Goal: Task Accomplishment & Management: Complete application form

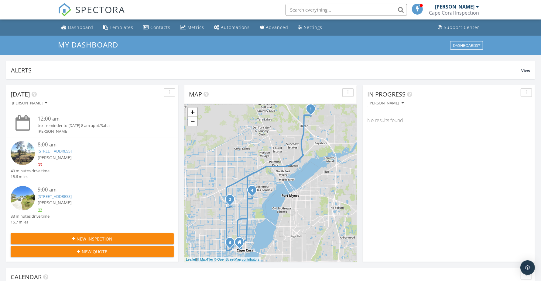
scroll to position [565, 553]
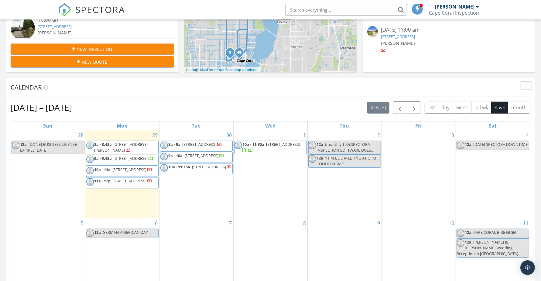
scroll to position [190, 0]
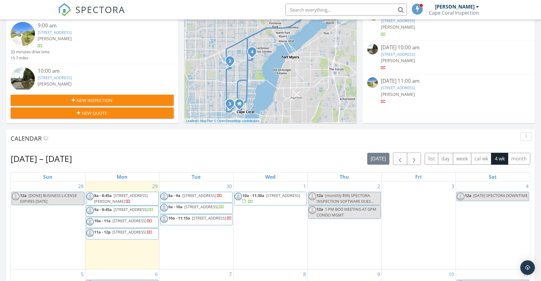
scroll to position [228, 0]
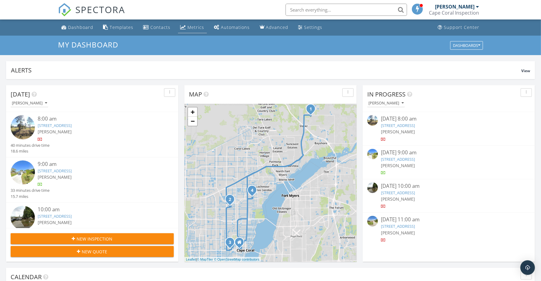
click at [194, 24] on div "Metrics" at bounding box center [196, 27] width 17 height 6
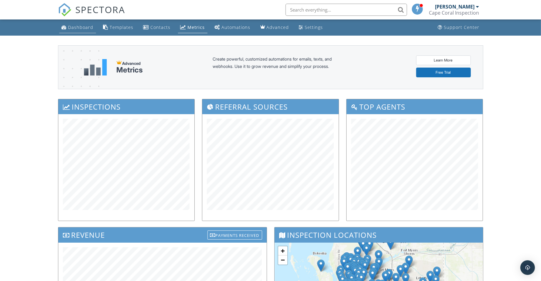
click at [77, 25] on div "Dashboard" at bounding box center [80, 27] width 25 height 6
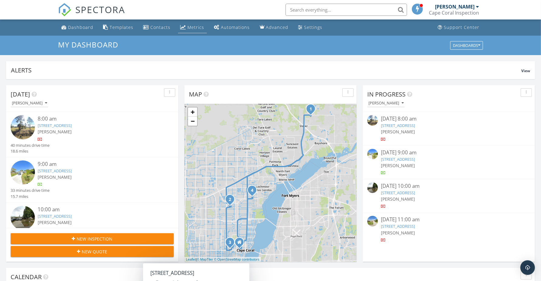
click at [183, 25] on div "Metrics" at bounding box center [184, 27] width 6 height 5
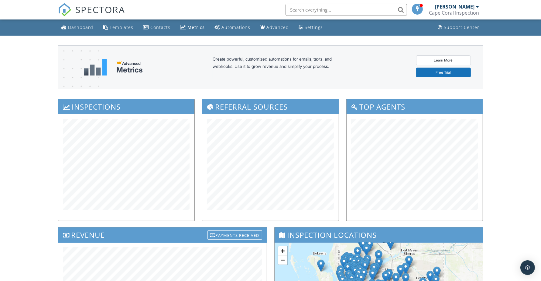
click at [81, 29] on link "Dashboard" at bounding box center [77, 27] width 37 height 11
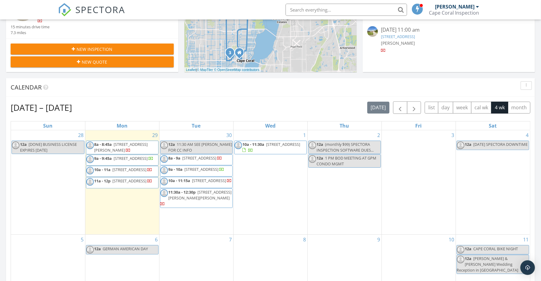
scroll to position [190, 0]
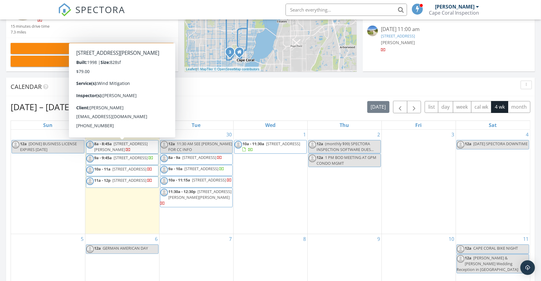
click at [121, 145] on span "7170 Nalle Grade Rd, North Fort Myers 33917" at bounding box center [121, 146] width 53 height 11
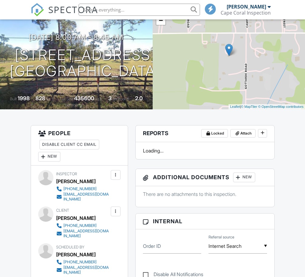
scroll to position [76, 0]
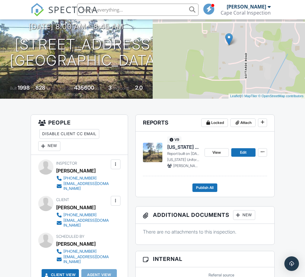
click at [189, 146] on span "[US_STATE] Uniform Mitigation Verification Inspection Form" at bounding box center [183, 147] width 33 height 7
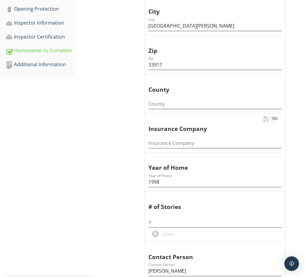
scroll to position [304, 0]
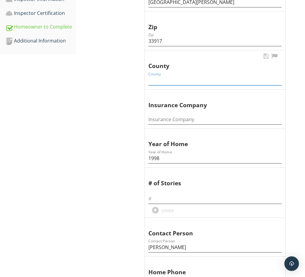
click at [177, 81] on input "County" at bounding box center [215, 80] width 133 height 10
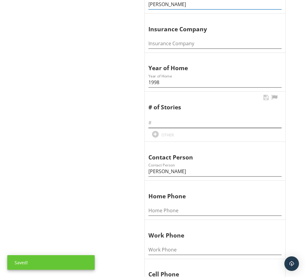
type input "[PERSON_NAME]"
click at [195, 123] on input "text" at bounding box center [215, 123] width 133 height 10
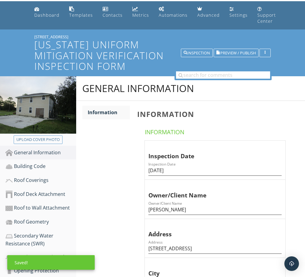
scroll to position [17, 0]
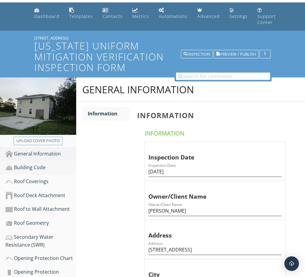
type input "2"
click at [28, 164] on div "Building Code" at bounding box center [40, 168] width 71 height 8
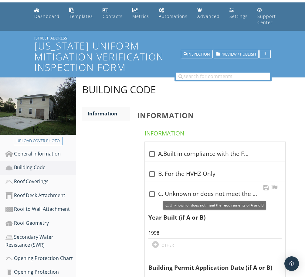
click at [152, 192] on div at bounding box center [152, 194] width 10 height 10
checkbox input "true"
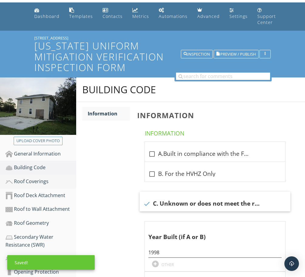
click at [31, 179] on div "Roof Coverings" at bounding box center [40, 182] width 71 height 8
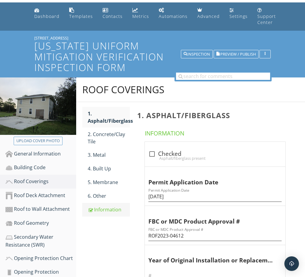
click at [107, 205] on link "Information" at bounding box center [109, 209] width 42 height 13
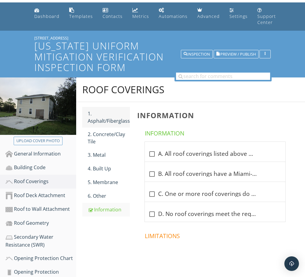
click at [113, 123] on div "1. Asphalt/Fiberglass" at bounding box center [109, 117] width 42 height 15
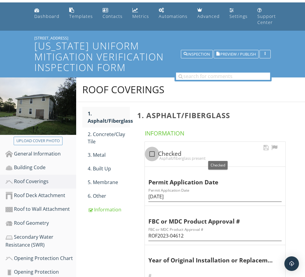
drag, startPoint x: 151, startPoint y: 151, endPoint x: 148, endPoint y: 157, distance: 6.8
click at [151, 151] on div at bounding box center [152, 154] width 10 height 10
checkbox input "true"
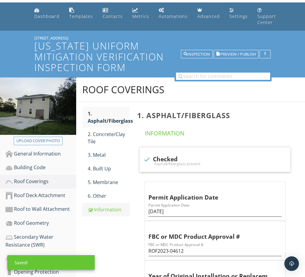
click at [111, 208] on div "Information" at bounding box center [109, 209] width 42 height 7
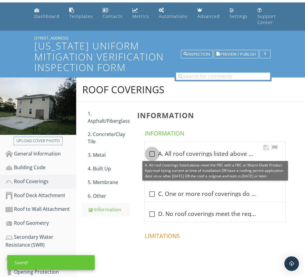
click at [154, 158] on div at bounding box center [152, 154] width 10 height 10
checkbox input "true"
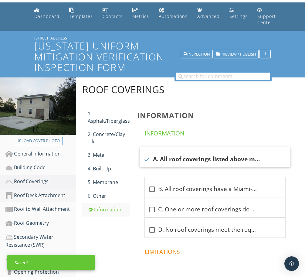
click at [43, 193] on div "Roof Deck Attachment" at bounding box center [40, 196] width 71 height 8
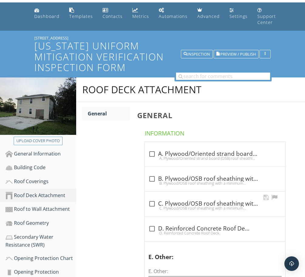
click at [152, 205] on div at bounding box center [152, 204] width 10 height 10
checkbox input "true"
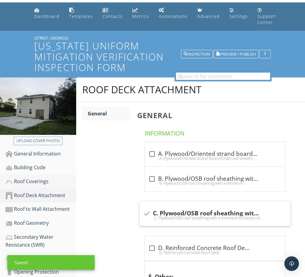
click at [36, 181] on div "Roof Coverings" at bounding box center [40, 182] width 71 height 8
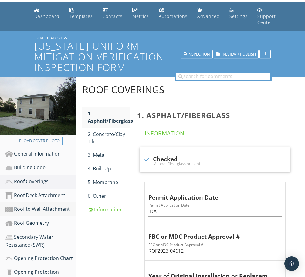
click at [34, 207] on div "Roof to Wall Attachment" at bounding box center [40, 209] width 71 height 8
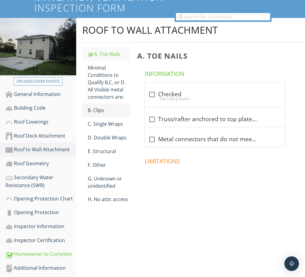
scroll to position [78, 0]
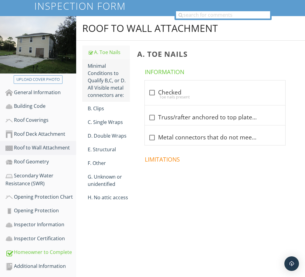
click at [99, 88] on div "Minimal Conditions to Qualify B,C, or D. All Visible metal connectors are:" at bounding box center [109, 80] width 42 height 36
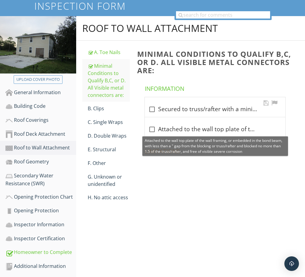
click at [154, 108] on div at bounding box center [152, 109] width 10 height 10
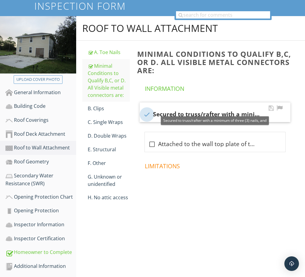
checkbox input "true"
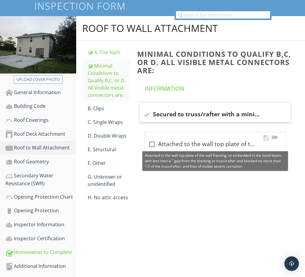
click at [151, 142] on div at bounding box center [152, 144] width 10 height 10
checkbox input "true"
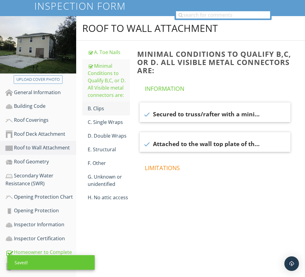
click at [95, 105] on div "B. Clips" at bounding box center [109, 108] width 42 height 7
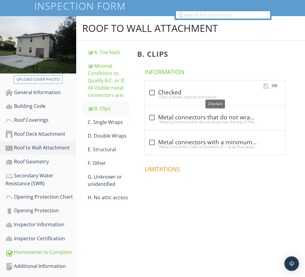
click at [153, 93] on div at bounding box center [152, 93] width 10 height 10
checkbox input "true"
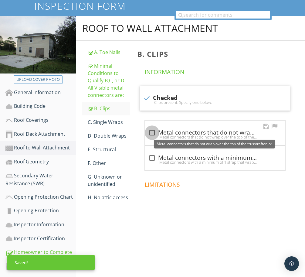
click at [152, 132] on div at bounding box center [152, 133] width 10 height 10
checkbox input "true"
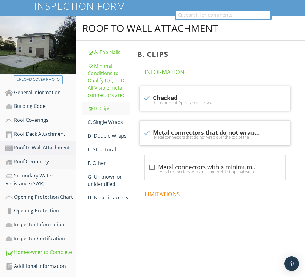
click at [42, 159] on div "Roof Geometry" at bounding box center [40, 162] width 71 height 8
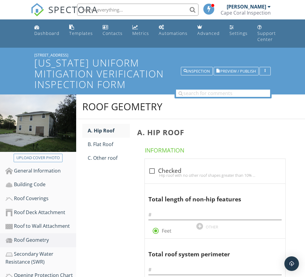
drag, startPoint x: 74, startPoint y: 51, endPoint x: 24, endPoint y: 55, distance: 49.4
click at [24, 55] on div "7170 Nalle Grade Rd Florida Uniform Mitigation Verification Inspection Form Ins…" at bounding box center [152, 71] width 305 height 47
copy div "7170 Nalle Grade Rd"
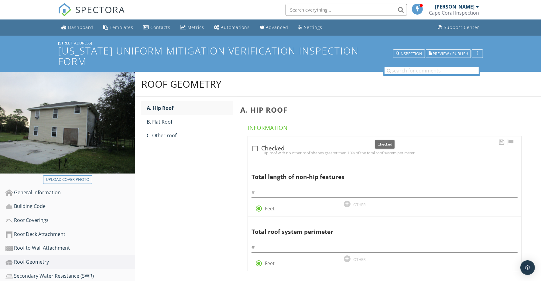
click at [255, 143] on div at bounding box center [255, 148] width 10 height 10
checkbox input "true"
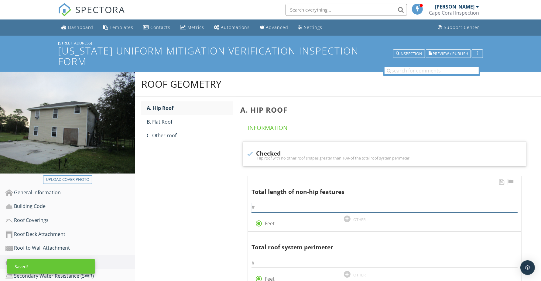
click at [305, 202] on input "text" at bounding box center [385, 207] width 266 height 10
type input "0"
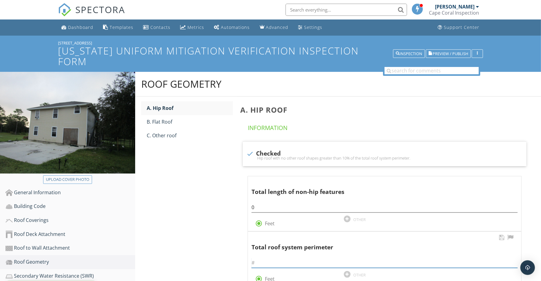
click at [300, 257] on input "text" at bounding box center [385, 262] width 266 height 10
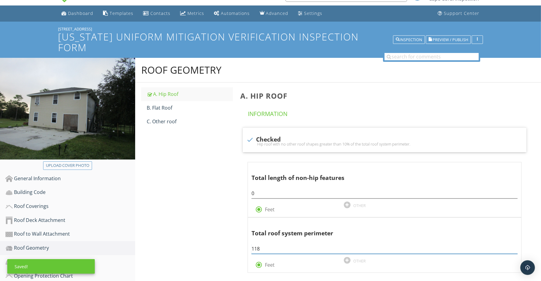
scroll to position [38, 0]
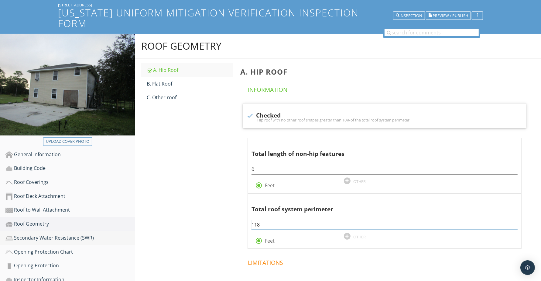
type input "118"
click at [46, 234] on div "Secondary Water Resistance (SWR)" at bounding box center [70, 238] width 130 height 8
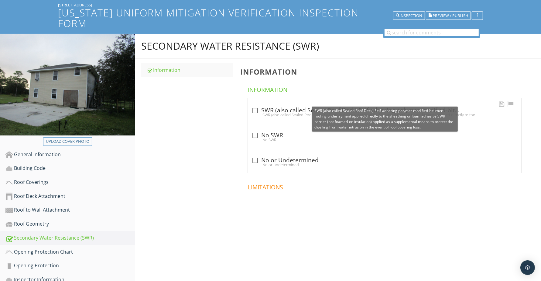
click at [252, 105] on div at bounding box center [255, 110] width 10 height 10
checkbox input "true"
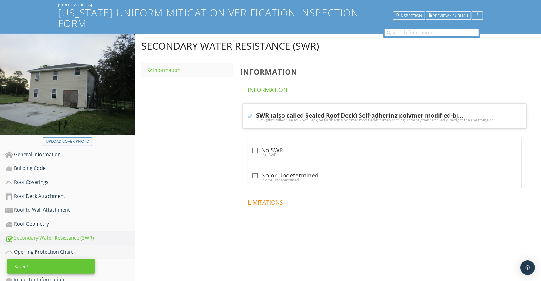
click at [44, 248] on div "Opening Protection Chart" at bounding box center [70, 252] width 130 height 8
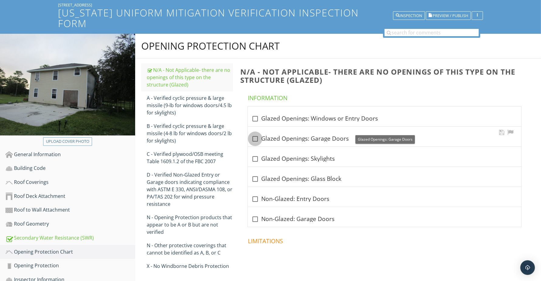
click at [257, 133] on div at bounding box center [255, 138] width 10 height 10
checkbox input "true"
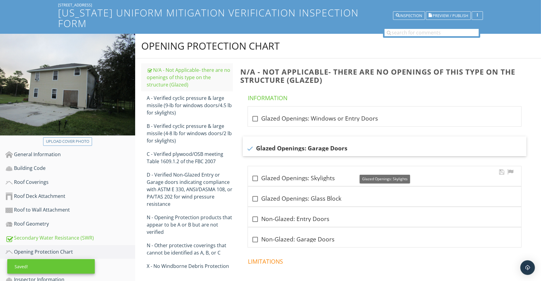
click at [254, 173] on div at bounding box center [255, 178] width 10 height 10
checkbox input "true"
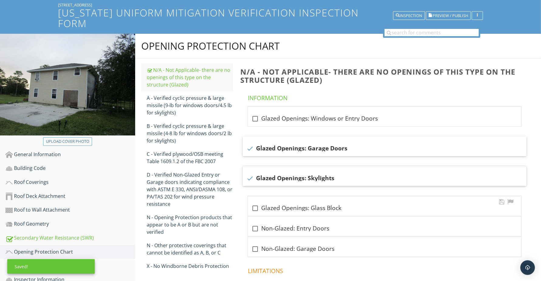
click at [256, 203] on div at bounding box center [255, 208] width 10 height 10
checkbox input "true"
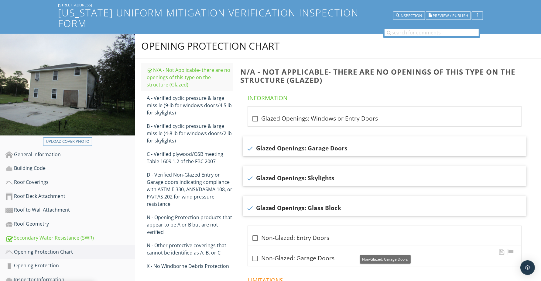
click at [257, 253] on div at bounding box center [255, 258] width 10 height 10
checkbox input "true"
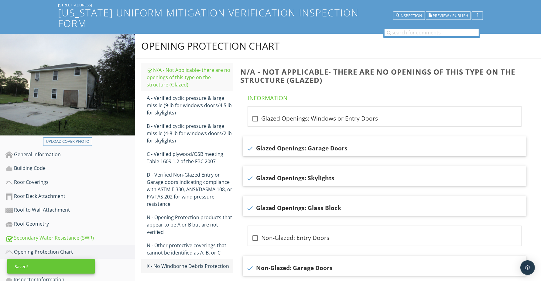
click at [191, 262] on div "X - No Windborne Debris Protection" at bounding box center [190, 265] width 86 height 7
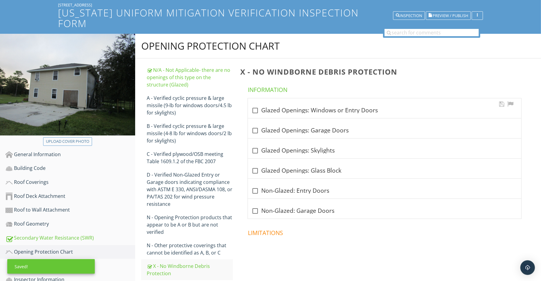
click at [252, 105] on div at bounding box center [255, 110] width 10 height 10
checkbox input "true"
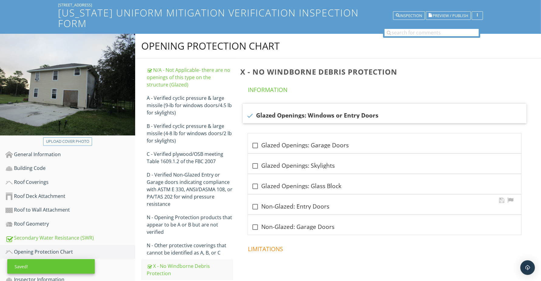
click at [253, 201] on div at bounding box center [255, 206] width 10 height 10
checkbox input "true"
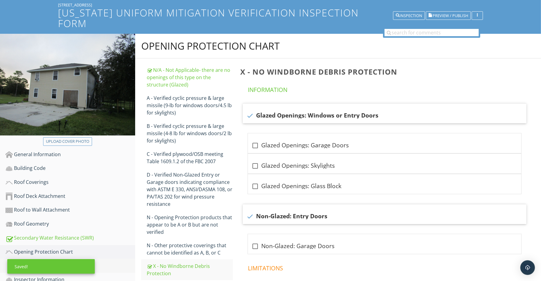
drag, startPoint x: 34, startPoint y: 253, endPoint x: 50, endPoint y: 244, distance: 18.5
click at [34, 261] on div "Opening Protection" at bounding box center [70, 265] width 130 height 8
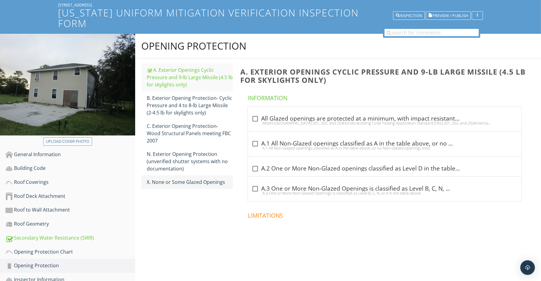
click at [198, 178] on div "X. None or Some Glazed Openings" at bounding box center [190, 181] width 86 height 7
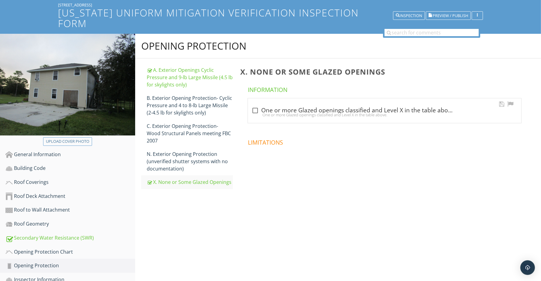
click at [255, 105] on div at bounding box center [255, 110] width 10 height 10
checkbox input "true"
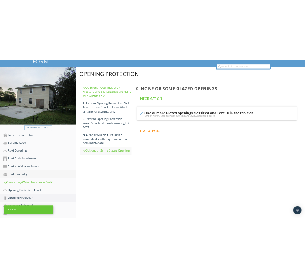
scroll to position [78, 0]
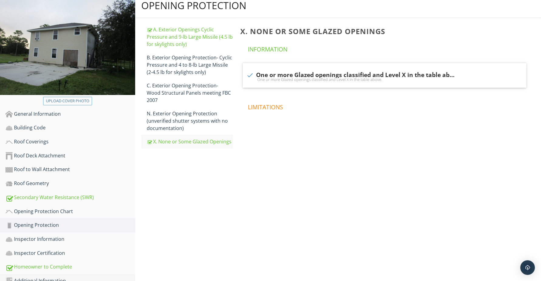
click at [43, 277] on div "Additional Information" at bounding box center [70, 281] width 130 height 8
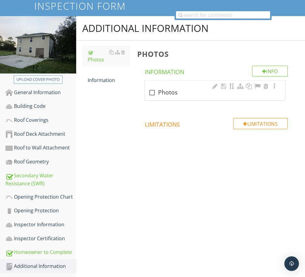
click at [172, 95] on div "check_box_outline_blank Photos" at bounding box center [215, 92] width 133 height 7
checkbox input "true"
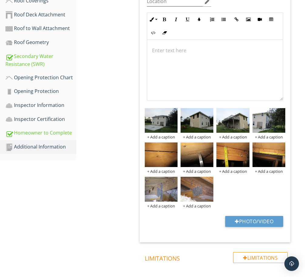
scroll to position [233, 0]
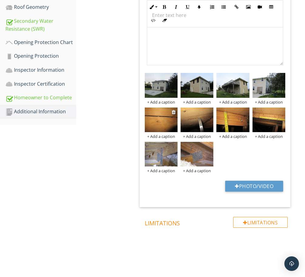
click at [163, 138] on div "+ Add a caption" at bounding box center [161, 136] width 33 height 5
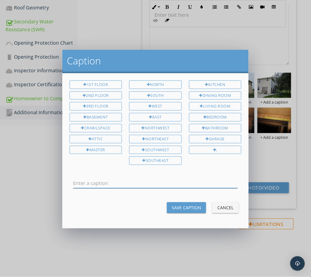
click at [119, 180] on input "text" at bounding box center [155, 183] width 165 height 10
type input "SWR"
drag, startPoint x: 191, startPoint y: 204, endPoint x: 197, endPoint y: 199, distance: 7.4
click at [191, 205] on div "Save Caption" at bounding box center [186, 208] width 29 height 6
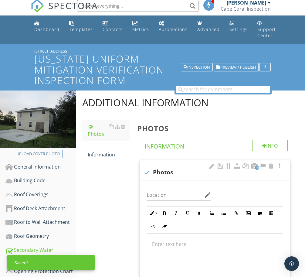
scroll to position [0, 0]
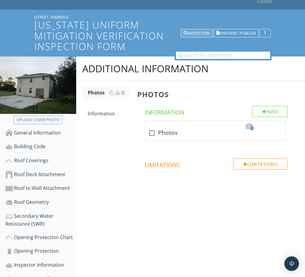
click at [195, 31] on div "Inspection" at bounding box center [197, 33] width 26 height 4
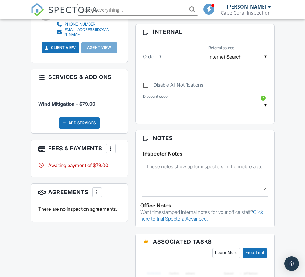
scroll to position [304, 0]
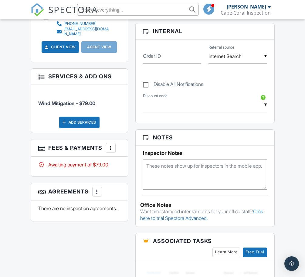
click at [110, 145] on div at bounding box center [111, 148] width 6 height 6
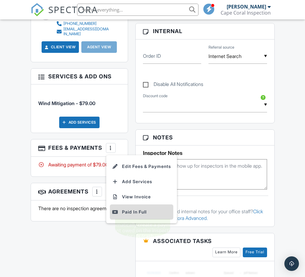
click at [125, 209] on div "Paid In Full" at bounding box center [141, 212] width 59 height 7
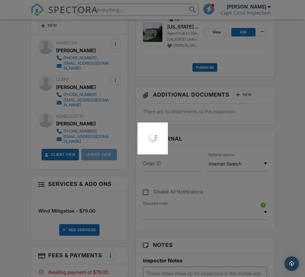
scroll to position [190, 0]
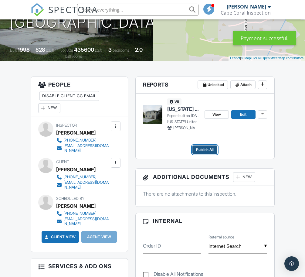
click at [203, 150] on span "Publish All" at bounding box center [205, 150] width 18 height 6
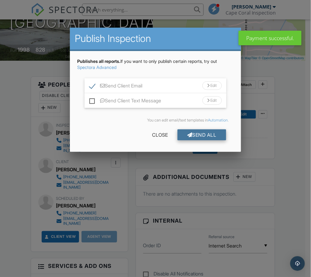
click at [204, 134] on div "Send All" at bounding box center [202, 134] width 49 height 11
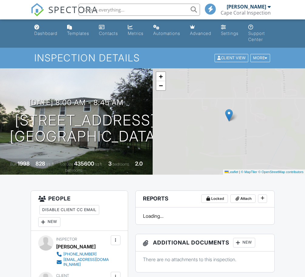
click at [39, 33] on div "Dashboard" at bounding box center [45, 33] width 23 height 5
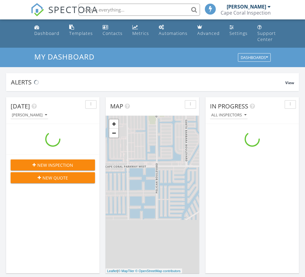
scroll to position [565, 317]
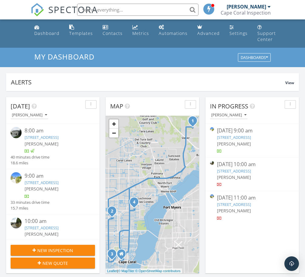
click at [251, 139] on link "[STREET_ADDRESS]" at bounding box center [234, 137] width 34 height 5
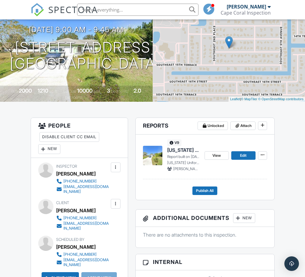
scroll to position [76, 0]
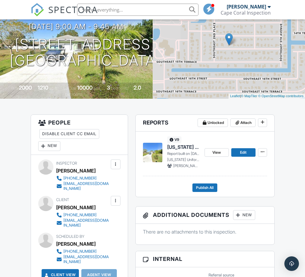
click at [183, 145] on span "[US_STATE] Uniform Mitigation Verification Inspection Form" at bounding box center [183, 147] width 33 height 7
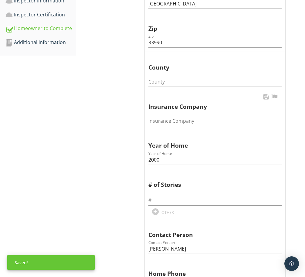
scroll to position [304, 0]
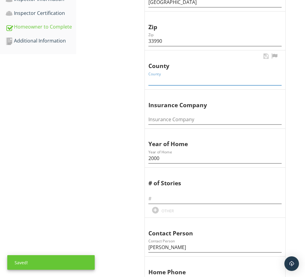
click at [178, 81] on input "County" at bounding box center [215, 80] width 133 height 10
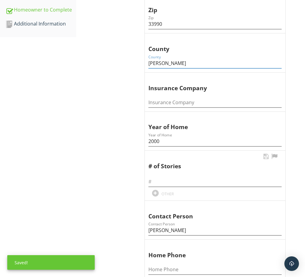
scroll to position [342, 0]
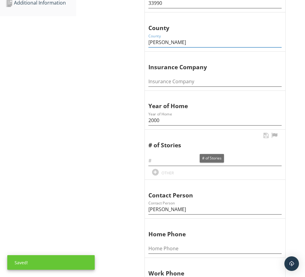
type input "[PERSON_NAME]"
click at [205, 156] on div "Email Flag for later Save Changes to Template (No changes to save) Policy Numbe…" at bounding box center [152, 94] width 305 height 776
click at [212, 163] on input "text" at bounding box center [215, 161] width 133 height 10
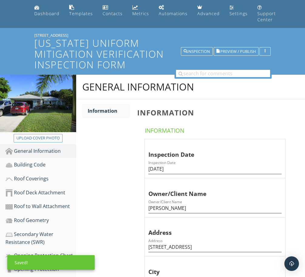
scroll to position [17, 0]
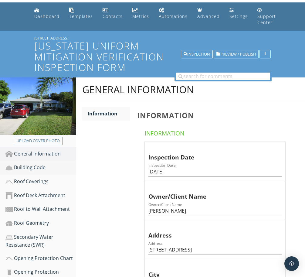
type input "1"
click at [30, 164] on div "Building Code" at bounding box center [40, 168] width 71 height 8
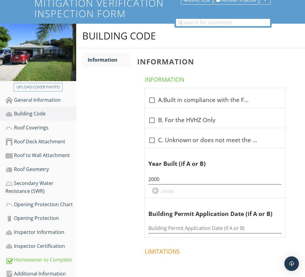
scroll to position [93, 0]
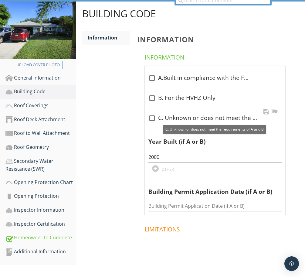
click at [151, 119] on div at bounding box center [152, 118] width 10 height 10
checkbox input "true"
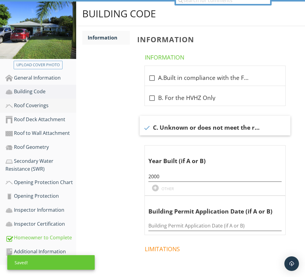
click at [30, 104] on div "Roof Coverings" at bounding box center [40, 106] width 71 height 8
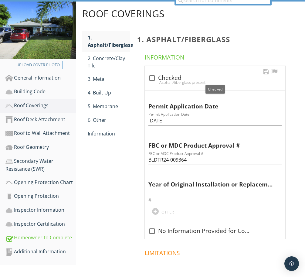
click at [154, 75] on div at bounding box center [152, 78] width 10 height 10
checkbox input "true"
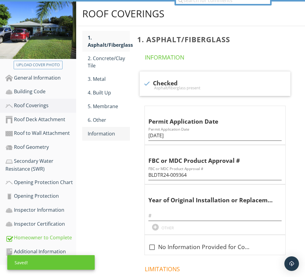
click at [103, 132] on div "Information" at bounding box center [109, 133] width 42 height 7
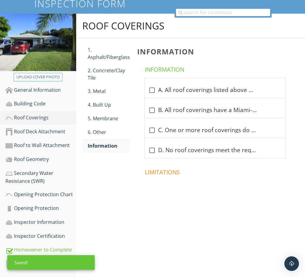
scroll to position [78, 0]
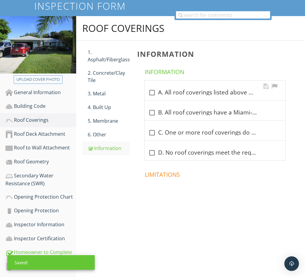
click at [151, 92] on div at bounding box center [152, 93] width 10 height 10
checkbox input "true"
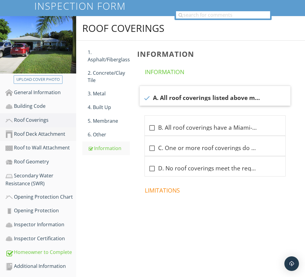
click at [41, 135] on div "Roof Deck Attachment" at bounding box center [40, 134] width 71 height 8
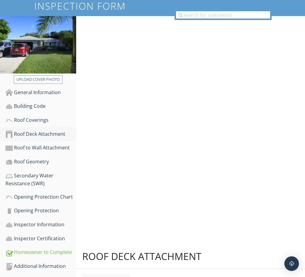
scroll to position [93, 0]
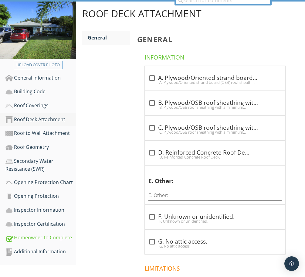
click at [52, 113] on link "Roof Deck Attachment" at bounding box center [40, 120] width 71 height 14
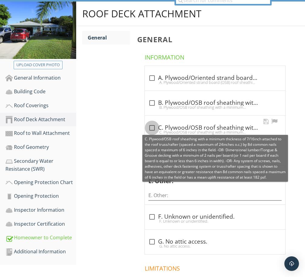
click at [151, 126] on div at bounding box center [152, 128] width 10 height 10
checkbox input "true"
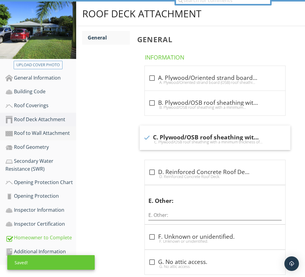
click at [42, 131] on div "Roof to Wall Attachment" at bounding box center [40, 133] width 71 height 8
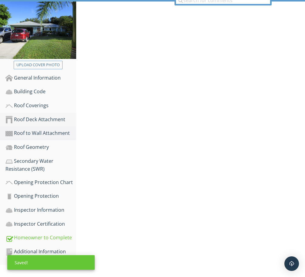
scroll to position [78, 0]
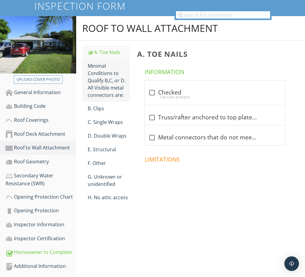
click at [95, 85] on div "Minimal Conditions to Qualify B,C, or D. All Visible metal connectors are:" at bounding box center [109, 80] width 42 height 36
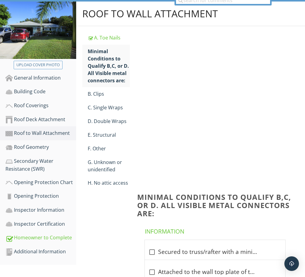
scroll to position [78, 0]
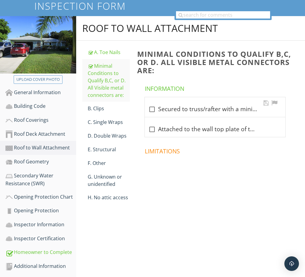
click at [151, 107] on div at bounding box center [152, 109] width 10 height 10
checkbox input "true"
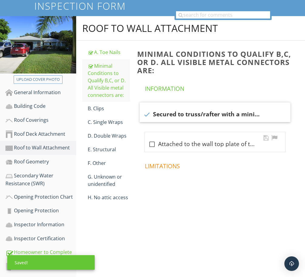
click at [151, 143] on div at bounding box center [152, 144] width 10 height 10
checkbox input "true"
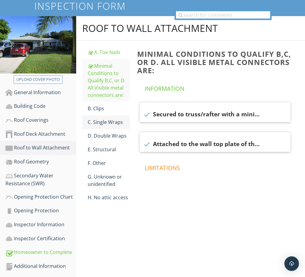
click at [112, 123] on div "C. Single Wraps" at bounding box center [109, 122] width 42 height 7
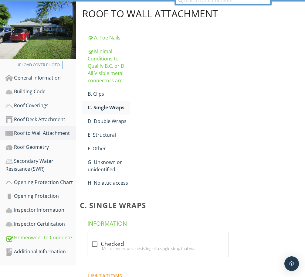
scroll to position [78, 0]
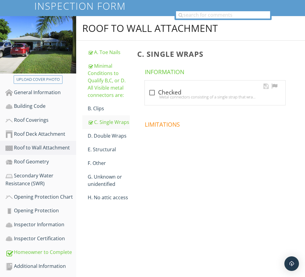
click at [151, 94] on div at bounding box center [152, 93] width 10 height 10
checkbox input "true"
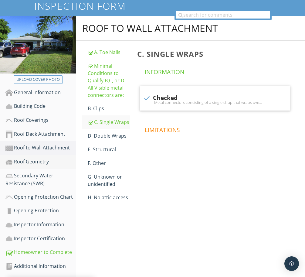
click at [37, 160] on div "Roof Geometry" at bounding box center [40, 162] width 71 height 8
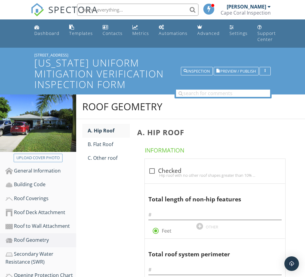
drag, startPoint x: 63, startPoint y: 53, endPoint x: 33, endPoint y: 54, distance: 29.8
click at [33, 54] on div "231 SE 15th St Florida Uniform Mitigation Verification Inspection Form Inspecti…" at bounding box center [152, 71] width 305 height 47
copy div "[STREET_ADDRESS]"
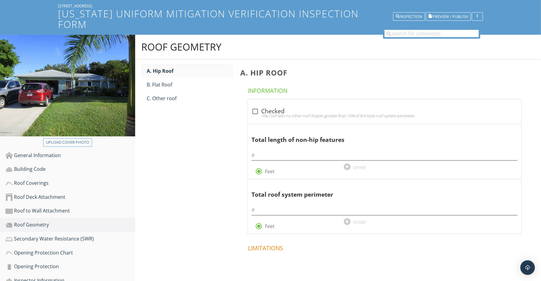
scroll to position [38, 0]
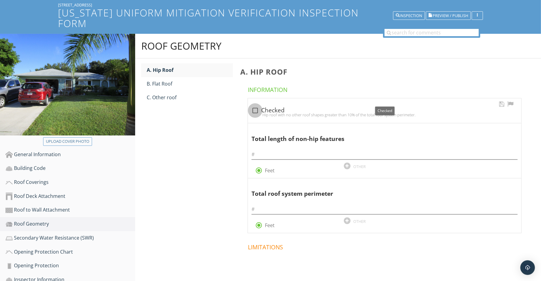
click at [259, 105] on div at bounding box center [255, 110] width 10 height 10
checkbox input "true"
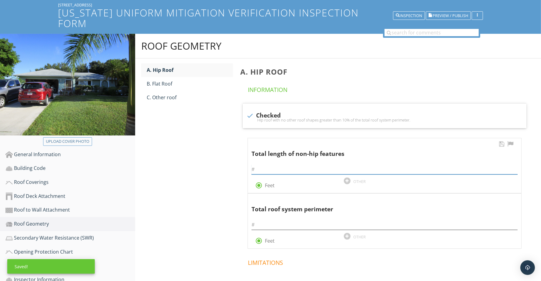
click at [301, 164] on input "text" at bounding box center [385, 169] width 266 height 10
type input "0"
click at [289, 219] on input "text" at bounding box center [385, 224] width 266 height 10
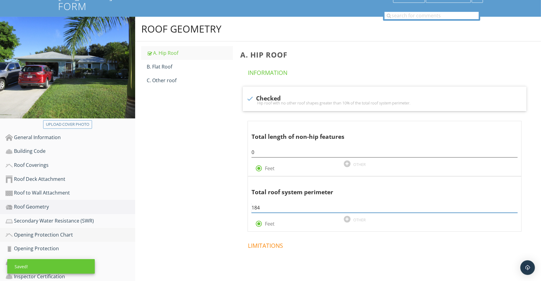
scroll to position [76, 0]
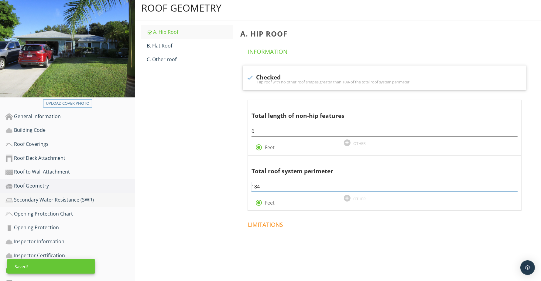
type input "184"
click at [63, 196] on div "Secondary Water Resistance (SWR)" at bounding box center [70, 200] width 130 height 8
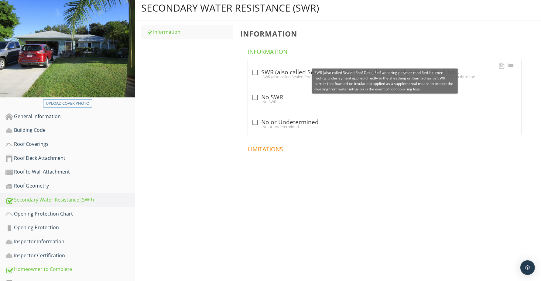
click at [254, 67] on div at bounding box center [255, 72] width 10 height 10
checkbox input "true"
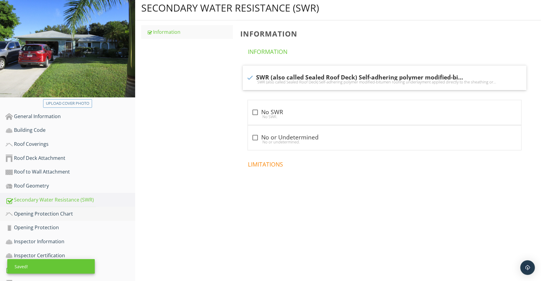
click at [43, 207] on link "Opening Protection Chart" at bounding box center [70, 214] width 130 height 14
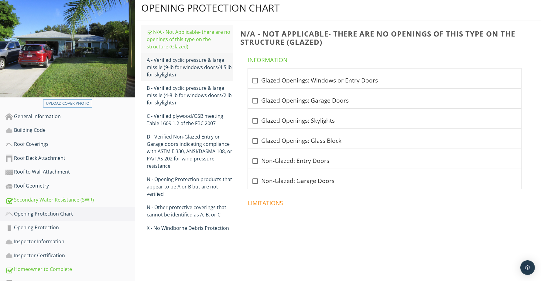
click at [195, 56] on div "A - Verified cyclic pressure & large missile (9‐lb for windows doors/4.5 lb for…" at bounding box center [190, 67] width 86 height 22
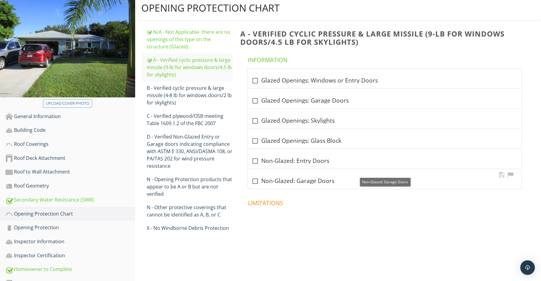
click at [255, 176] on div at bounding box center [255, 181] width 10 height 10
checkbox input "true"
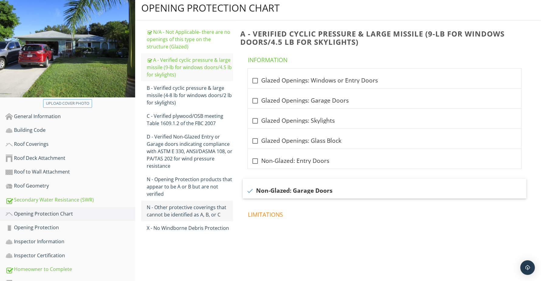
click at [191, 203] on div "N - Other protective coverings that cannot be identified as A, B, or C" at bounding box center [190, 210] width 86 height 15
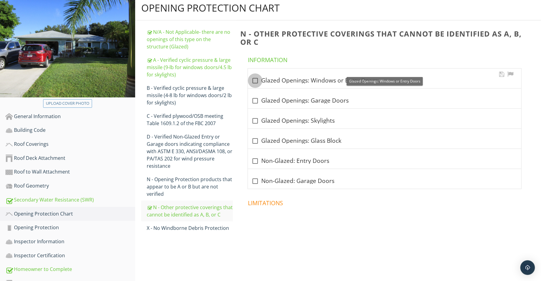
click at [253, 75] on div at bounding box center [255, 80] width 10 height 10
checkbox input "true"
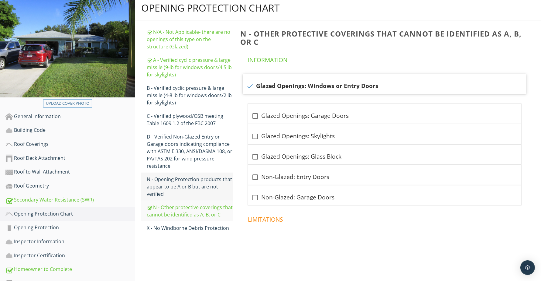
click at [192, 175] on div "N - Opening Protection products that appear to be A or B but are not verified" at bounding box center [190, 186] width 86 height 22
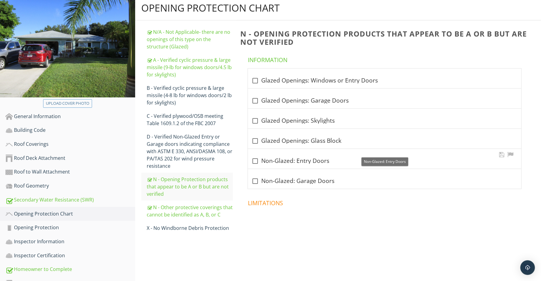
click at [253, 156] on div at bounding box center [255, 161] width 10 height 10
checkbox input "true"
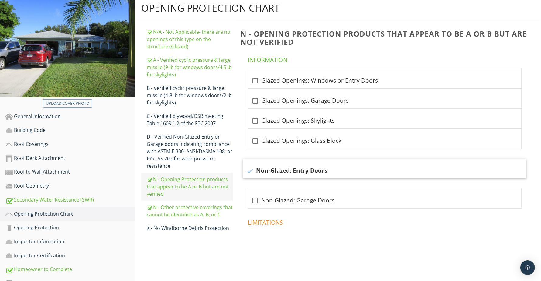
click at [186, 175] on div "N - Opening Protection products that appear to be A or B but are not verified" at bounding box center [190, 186] width 86 height 22
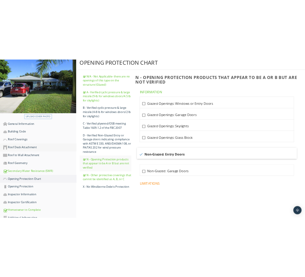
scroll to position [78, 0]
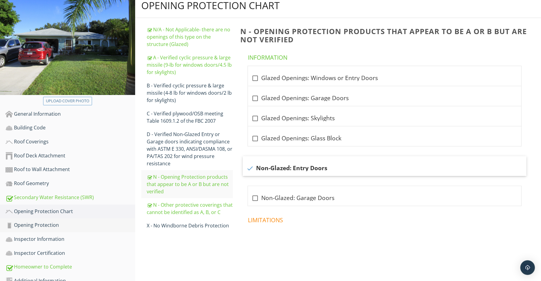
click at [39, 221] on div "Opening Protection" at bounding box center [70, 225] width 130 height 8
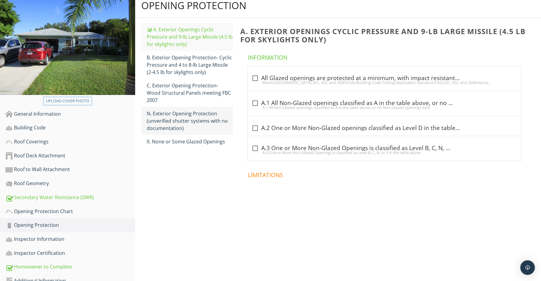
click at [189, 110] on div "N. Exterior Opening Protection (unverified shutter systems with no documentatio…" at bounding box center [190, 121] width 86 height 22
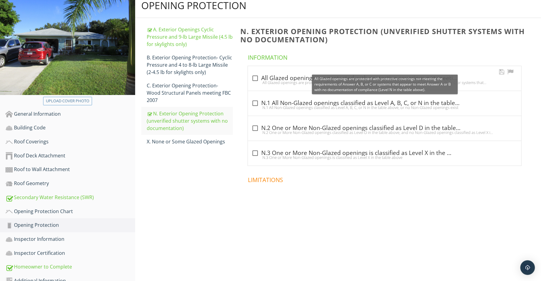
click at [252, 73] on div at bounding box center [255, 78] width 10 height 10
checkbox input "true"
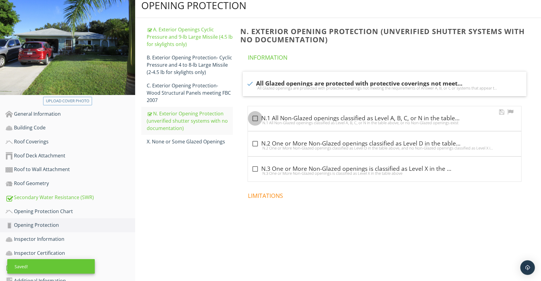
click at [257, 113] on div at bounding box center [255, 118] width 10 height 10
checkbox input "true"
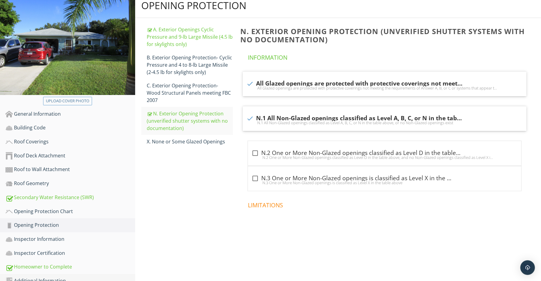
click at [40, 277] on div "Additional Information" at bounding box center [70, 281] width 130 height 8
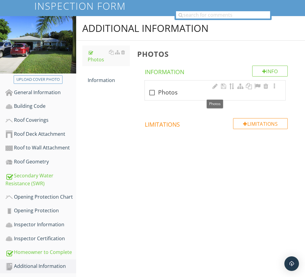
click at [175, 96] on div "check_box_outline_blank Photos" at bounding box center [215, 91] width 141 height 20
checkbox input "true"
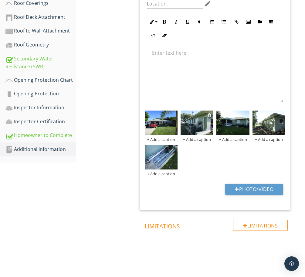
scroll to position [199, 0]
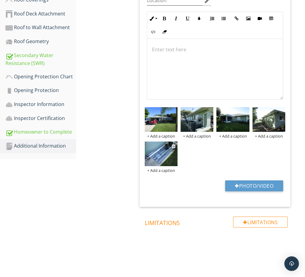
click at [162, 171] on div "+ Add a caption" at bounding box center [161, 170] width 33 height 5
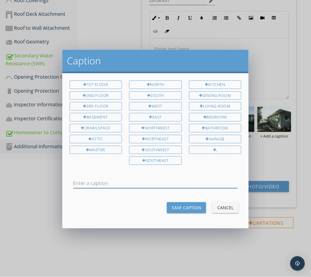
click at [142, 180] on input "text" at bounding box center [155, 183] width 165 height 10
click at [87, 184] on input "Shuttrers" at bounding box center [155, 183] width 165 height 10
click at [99, 182] on input "Shutters" at bounding box center [155, 183] width 165 height 10
type input "Shutters but no shutter mounts on windows"
click at [189, 205] on div "Save Caption" at bounding box center [186, 208] width 29 height 6
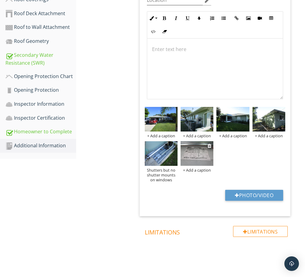
click at [198, 171] on div "+ Add a caption" at bounding box center [197, 170] width 33 height 5
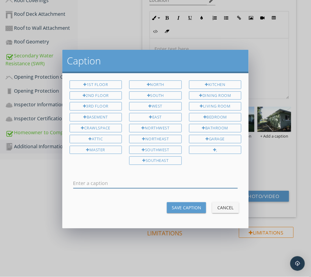
click at [131, 179] on input "text" at bounding box center [155, 183] width 165 height 10
type input "Impact garage door"
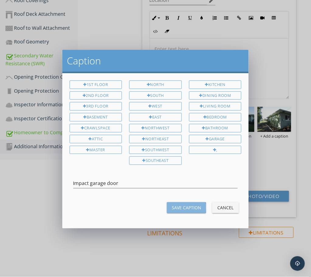
click at [185, 206] on div "Save Caption" at bounding box center [186, 208] width 29 height 6
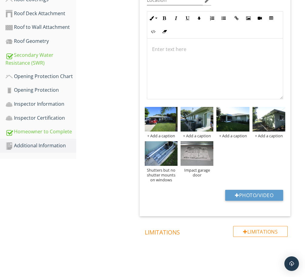
scroll to position [209, 0]
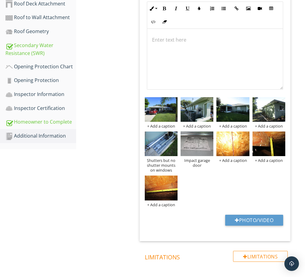
scroll to position [0, 0]
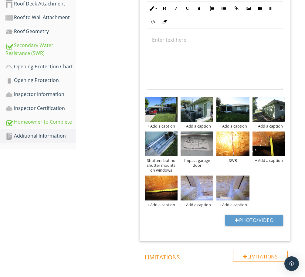
scroll to position [0, 0]
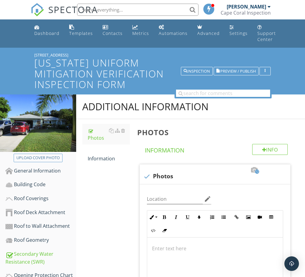
scroll to position [209, 0]
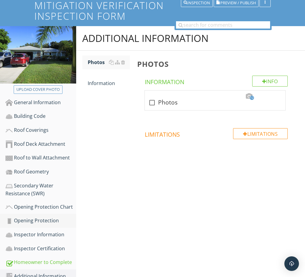
scroll to position [78, 0]
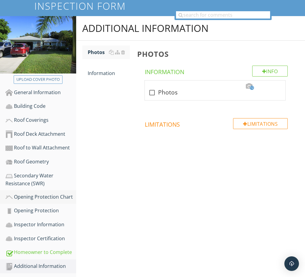
click at [47, 195] on div "Opening Protection Chart" at bounding box center [40, 197] width 71 height 8
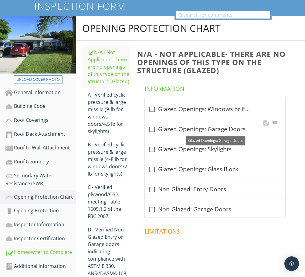
click at [152, 129] on div at bounding box center [152, 129] width 10 height 10
checkbox input "true"
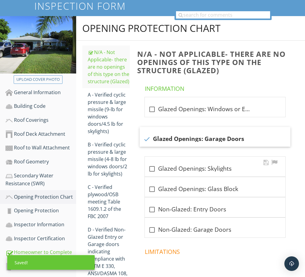
click at [154, 169] on div at bounding box center [152, 169] width 10 height 10
checkbox input "true"
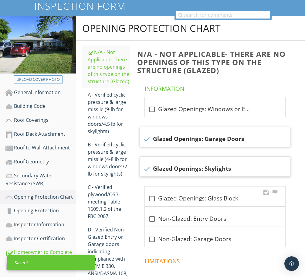
click at [151, 199] on div at bounding box center [152, 199] width 10 height 10
checkbox input "true"
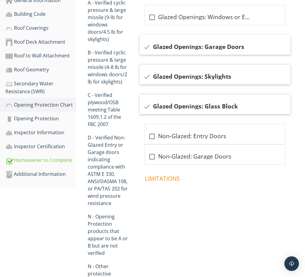
scroll to position [230, 0]
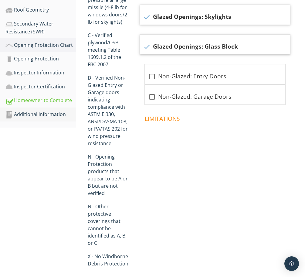
click at [41, 111] on div "Additional Information" at bounding box center [40, 115] width 71 height 8
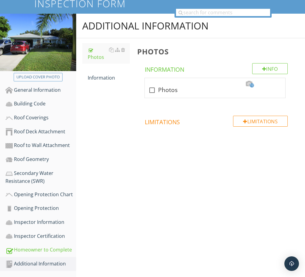
scroll to position [78, 0]
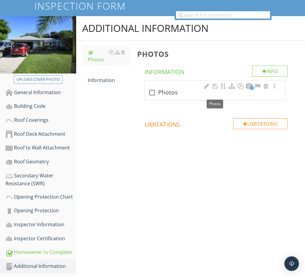
click at [181, 94] on div "check_box_outline_blank Photos" at bounding box center [215, 92] width 133 height 7
checkbox input "true"
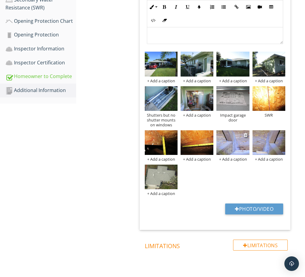
scroll to position [259, 0]
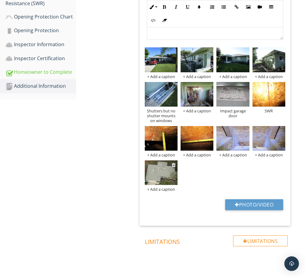
click at [164, 189] on div "+ Add a caption" at bounding box center [161, 189] width 33 height 5
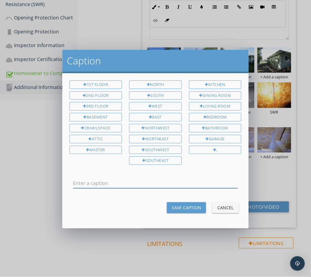
click at [140, 183] on input "text" at bounding box center [155, 183] width 165 height 10
type input "Hip roof"
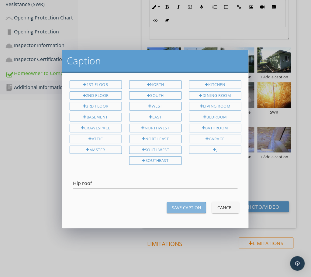
click at [182, 207] on div "Save Caption" at bounding box center [186, 208] width 29 height 6
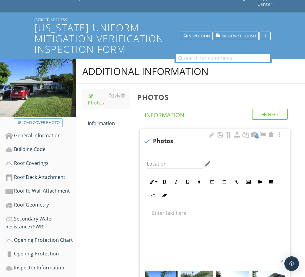
scroll to position [0, 0]
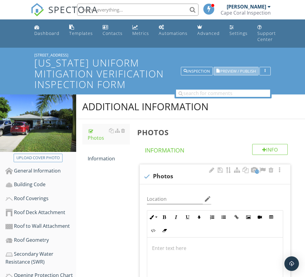
click at [234, 72] on span "Preview / Publish" at bounding box center [239, 71] width 36 height 4
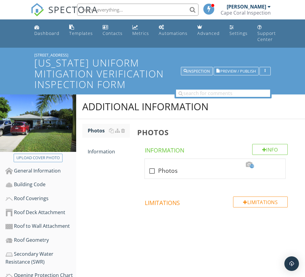
click at [200, 70] on div "Inspection" at bounding box center [197, 71] width 26 height 4
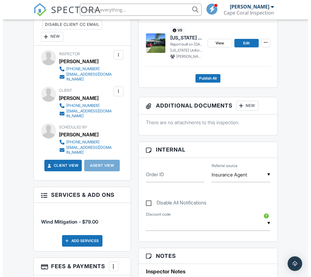
scroll to position [152, 0]
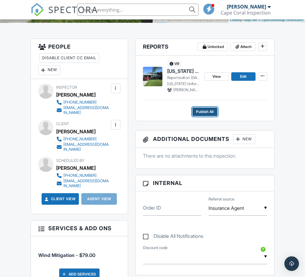
click at [205, 109] on span "Publish All" at bounding box center [205, 112] width 18 height 6
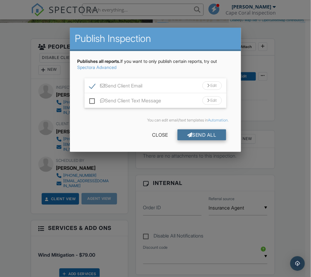
click at [213, 134] on div "Send All" at bounding box center [202, 134] width 49 height 11
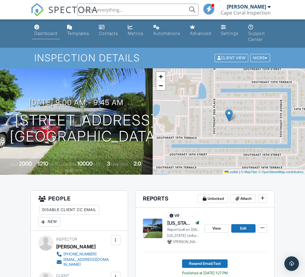
click at [48, 31] on div "Dashboard" at bounding box center [45, 33] width 23 height 5
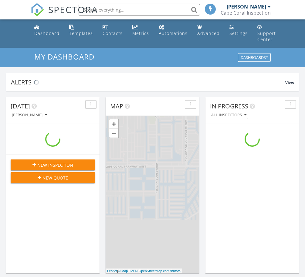
scroll to position [565, 317]
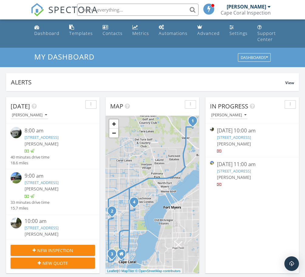
click at [226, 136] on link "[STREET_ADDRESS]" at bounding box center [234, 137] width 34 height 5
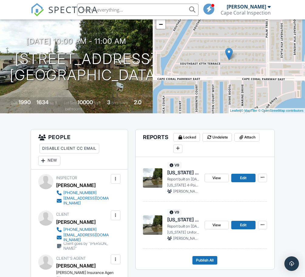
scroll to position [76, 0]
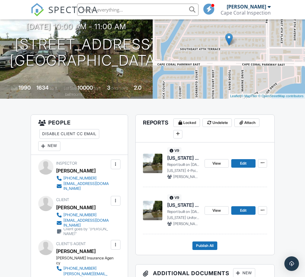
click at [184, 206] on span "[US_STATE] Uniform Mitigation Verification Inspection Form" at bounding box center [183, 205] width 33 height 7
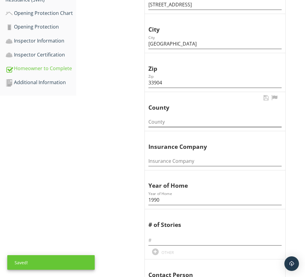
scroll to position [266, 0]
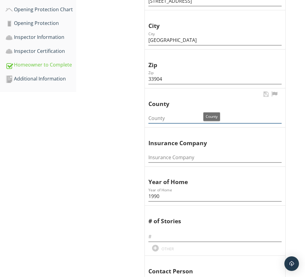
click at [175, 119] on input "County" at bounding box center [215, 118] width 133 height 10
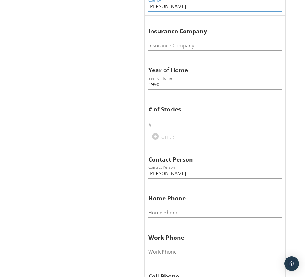
scroll to position [380, 0]
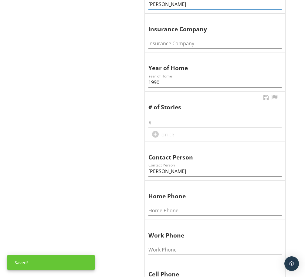
type input "[PERSON_NAME]"
click at [168, 122] on input "text" at bounding box center [215, 123] width 133 height 10
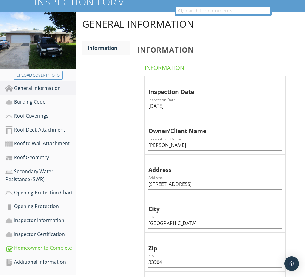
scroll to position [76, 0]
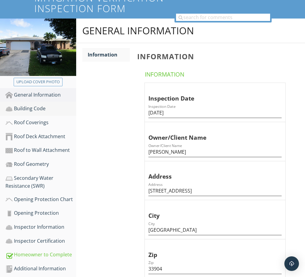
type input "1"
click at [20, 108] on div "Building Code" at bounding box center [40, 109] width 71 height 8
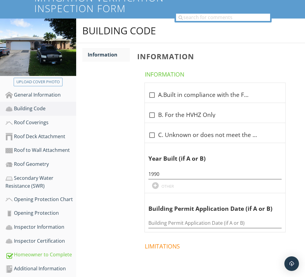
scroll to position [99, 0]
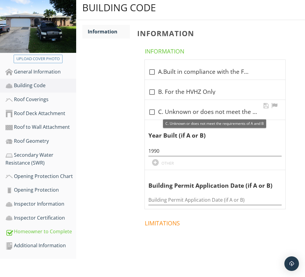
click at [154, 110] on div at bounding box center [152, 112] width 10 height 10
checkbox input "true"
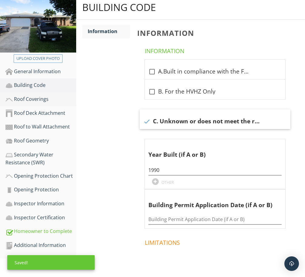
click at [37, 95] on div "Roof Coverings" at bounding box center [40, 99] width 71 height 8
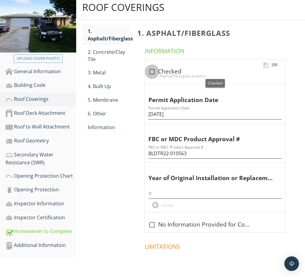
click at [150, 72] on div at bounding box center [152, 72] width 10 height 10
checkbox input "true"
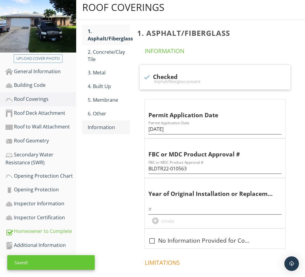
click at [104, 126] on div "Information" at bounding box center [109, 127] width 42 height 7
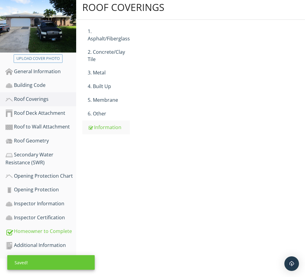
scroll to position [78, 0]
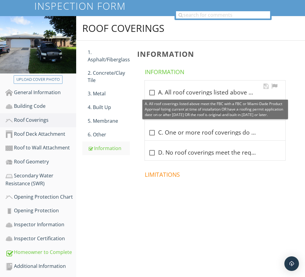
click at [153, 92] on div at bounding box center [152, 93] width 10 height 10
checkbox input "true"
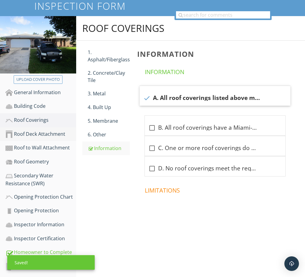
click at [45, 133] on div "Roof Deck Attachment" at bounding box center [40, 134] width 71 height 8
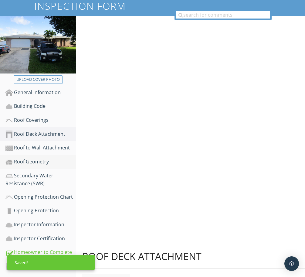
scroll to position [99, 0]
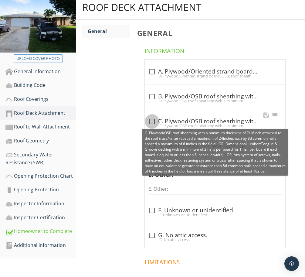
click at [154, 122] on div at bounding box center [152, 121] width 10 height 10
checkbox input "true"
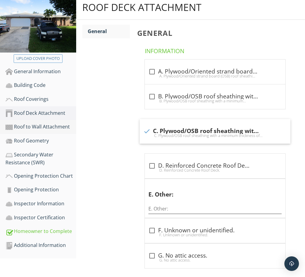
click at [48, 124] on div "Roof to Wall Attachment" at bounding box center [40, 127] width 71 height 8
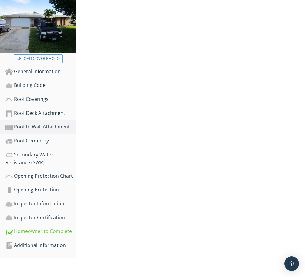
scroll to position [78, 0]
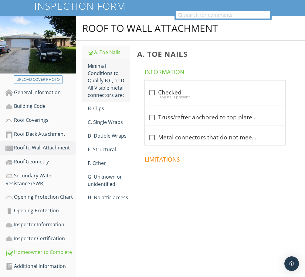
click at [109, 79] on div "Minimal Conditions to Qualify B,C, or D. All Visible metal connectors are:" at bounding box center [109, 80] width 42 height 36
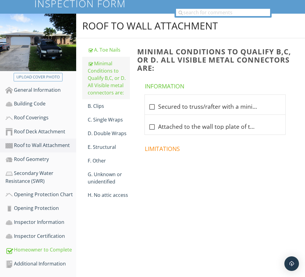
scroll to position [78, 0]
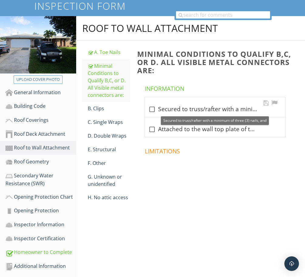
click at [153, 109] on div at bounding box center [152, 109] width 10 height 10
checkbox input "true"
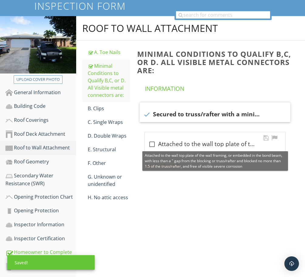
click at [155, 143] on div at bounding box center [152, 144] width 10 height 10
checkbox input "true"
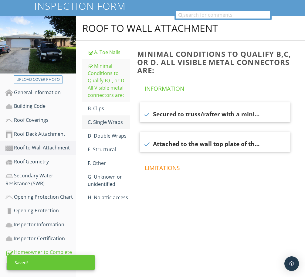
click at [110, 123] on div "C. Single Wraps" at bounding box center [109, 122] width 42 height 7
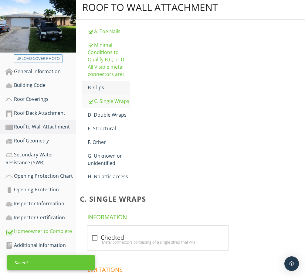
scroll to position [78, 0]
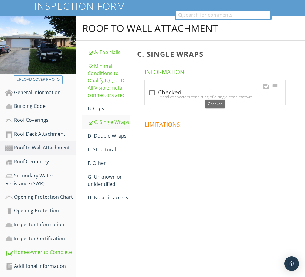
click at [153, 91] on div at bounding box center [152, 93] width 10 height 10
checkbox input "true"
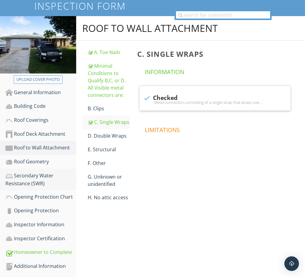
click at [36, 159] on div "Roof Geometry" at bounding box center [40, 162] width 71 height 8
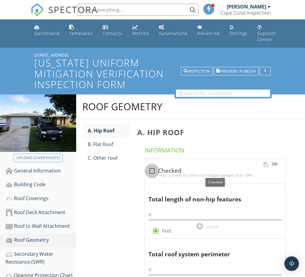
click at [152, 172] on div at bounding box center [152, 171] width 10 height 10
checkbox input "true"
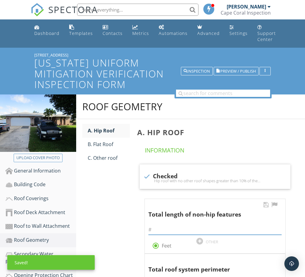
click at [186, 232] on input "text" at bounding box center [215, 230] width 133 height 10
type input "0"
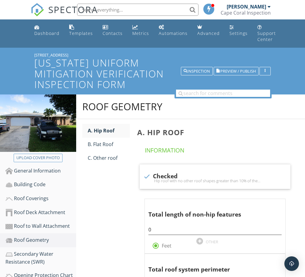
drag, startPoint x: 61, startPoint y: 54, endPoint x: 34, endPoint y: 54, distance: 27.4
click at [34, 54] on div "[STREET_ADDRESS]" at bounding box center [152, 55] width 236 height 5
copy div "309 SE 47th Te"
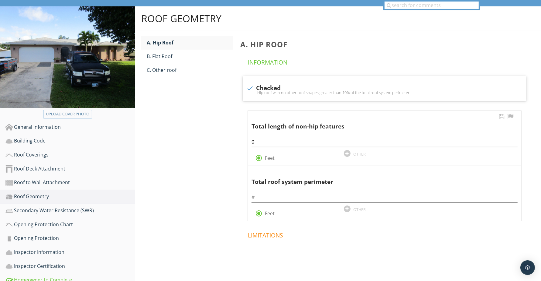
scroll to position [76, 0]
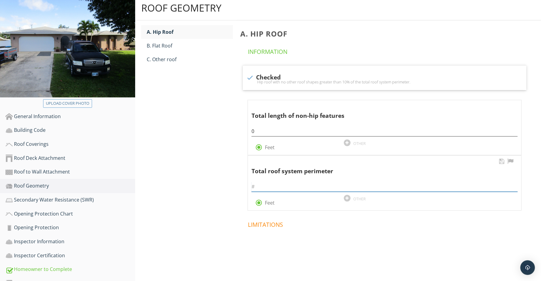
click at [286, 181] on input "text" at bounding box center [385, 186] width 266 height 10
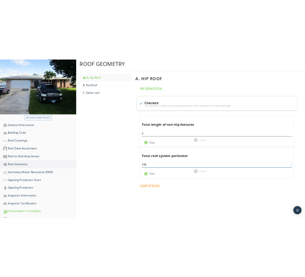
scroll to position [78, 0]
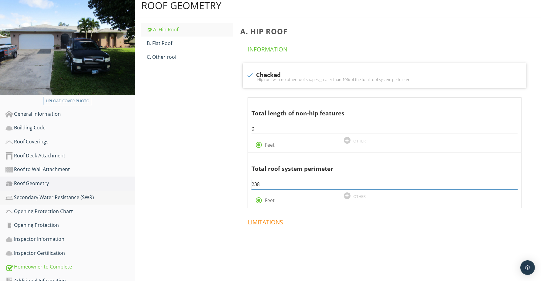
type input "238"
click at [61, 193] on div "Secondary Water Resistance (SWR)" at bounding box center [70, 197] width 130 height 8
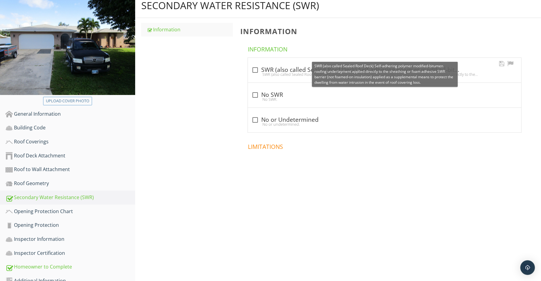
click at [254, 65] on div at bounding box center [255, 70] width 10 height 10
checkbox input "true"
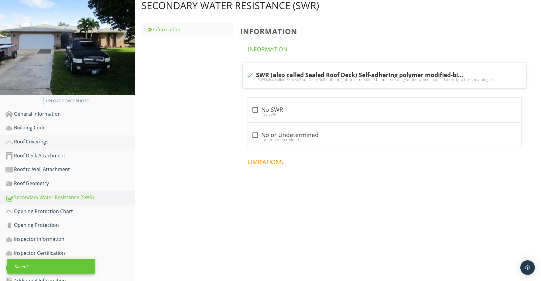
click at [28, 138] on div "Roof Coverings" at bounding box center [70, 142] width 130 height 8
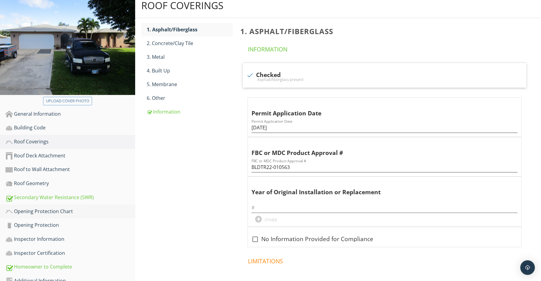
click at [37, 207] on div "Opening Protection Chart" at bounding box center [70, 211] width 130 height 8
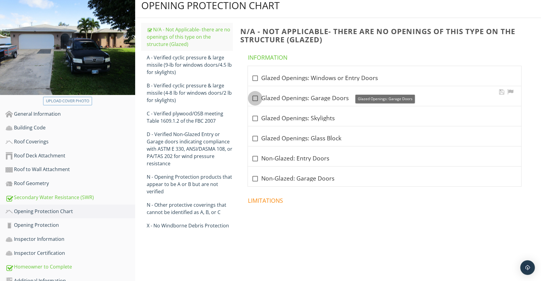
click at [256, 93] on div at bounding box center [255, 98] width 10 height 10
checkbox input "true"
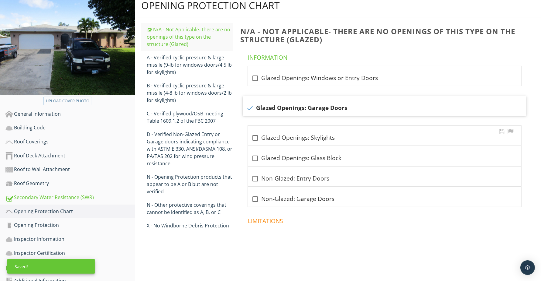
click at [257, 133] on div at bounding box center [255, 138] width 10 height 10
checkbox input "true"
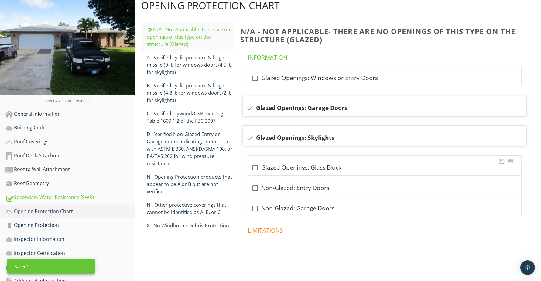
click at [257, 162] on div at bounding box center [255, 167] width 10 height 10
checkbox input "true"
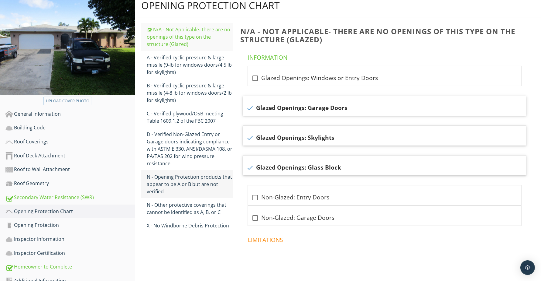
click at [185, 173] on div "N - Opening Protection products that appear to be A or B but are not verified" at bounding box center [190, 184] width 86 height 22
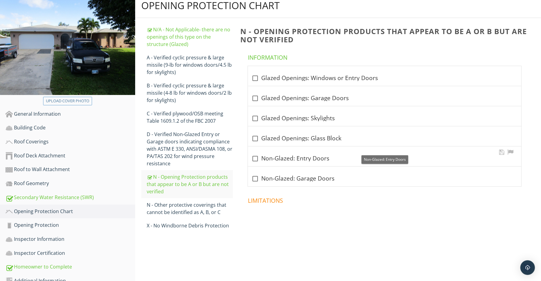
click at [256, 153] on div at bounding box center [255, 158] width 10 height 10
checkbox input "true"
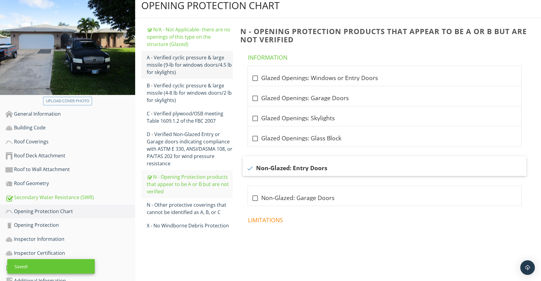
click at [178, 54] on div "A - Verified cyclic pressure & large missile (9‐lb for windows doors/4.5 lb for…" at bounding box center [190, 65] width 86 height 22
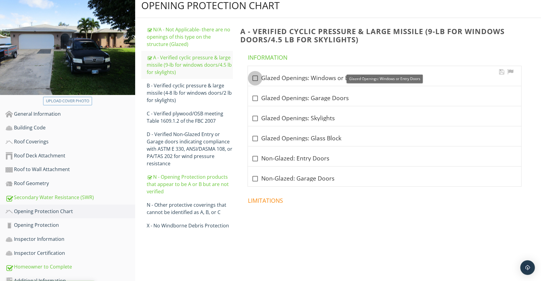
click at [258, 73] on div at bounding box center [255, 78] width 10 height 10
checkbox input "true"
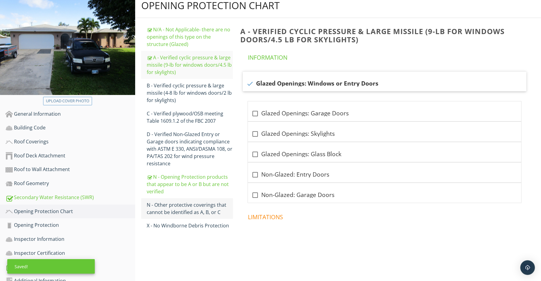
click at [174, 201] on div "N - Other protective coverings that cannot be identified as A, B, or C" at bounding box center [190, 208] width 86 height 15
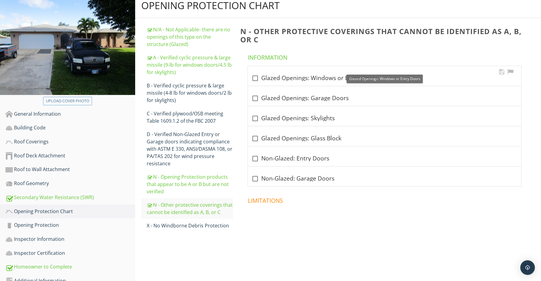
click at [255, 73] on div at bounding box center [255, 78] width 10 height 10
checkbox input "true"
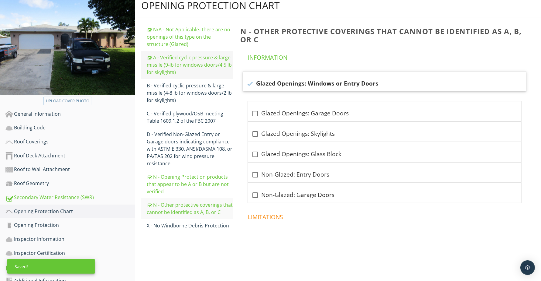
click at [184, 54] on div "A - Verified cyclic pressure & large missile (9‐lb for windows doors/4.5 lb for…" at bounding box center [190, 65] width 86 height 22
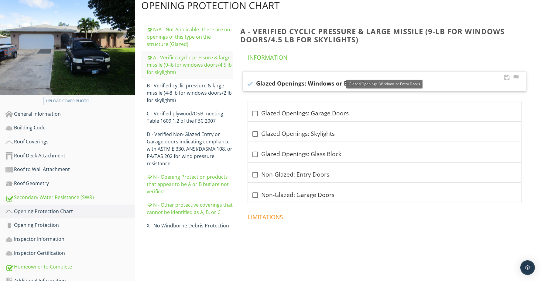
click at [249, 78] on div at bounding box center [250, 83] width 10 height 10
checkbox input "false"
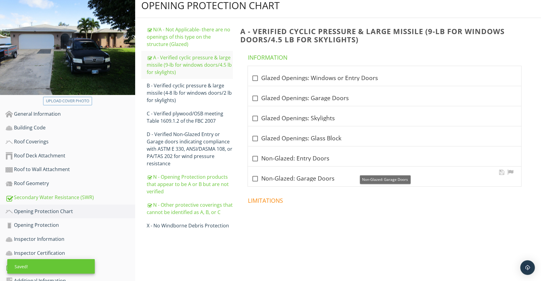
click at [256, 173] on div at bounding box center [255, 178] width 10 height 10
checkbox input "true"
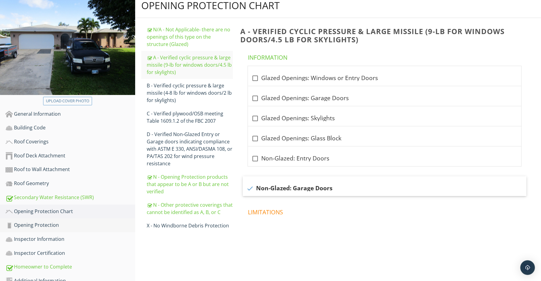
click at [41, 221] on div "Opening Protection" at bounding box center [70, 225] width 130 height 8
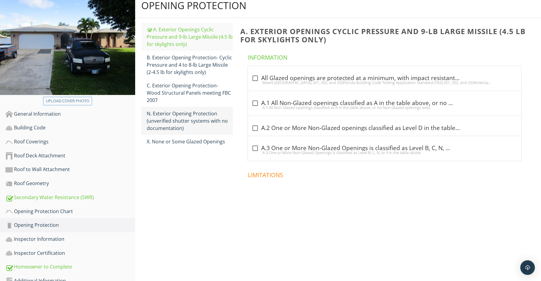
click at [183, 110] on div "N. Exterior Opening Protection (unverified shutter systems with no documentatio…" at bounding box center [190, 121] width 86 height 22
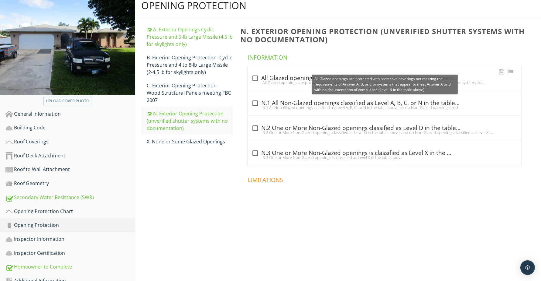
click at [254, 73] on div at bounding box center [255, 78] width 10 height 10
checkbox input "true"
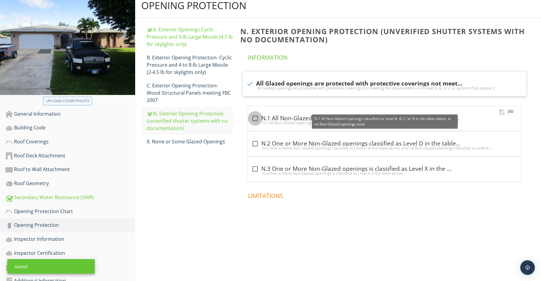
click at [258, 113] on div at bounding box center [255, 118] width 10 height 10
checkbox input "true"
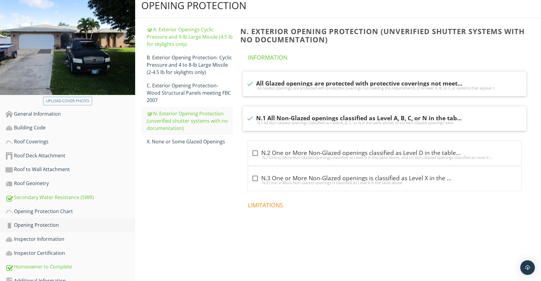
click at [37, 221] on div "Opening Protection" at bounding box center [70, 225] width 130 height 8
click at [36, 277] on div "Additional Information" at bounding box center [70, 281] width 130 height 8
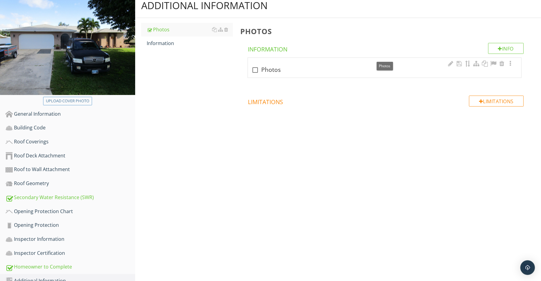
click at [305, 66] on div "check_box_outline_blank Photos" at bounding box center [385, 69] width 266 height 7
checkbox input "true"
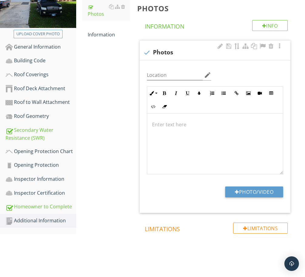
scroll to position [130, 0]
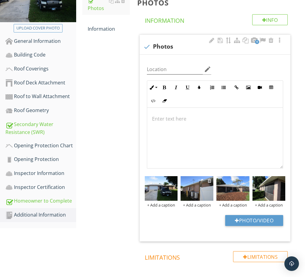
click at [210, 181] on div at bounding box center [210, 180] width 4 height 5
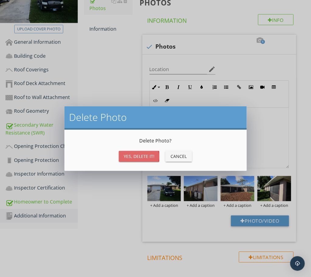
click at [146, 160] on button "Yes, Delete it!" at bounding box center [139, 156] width 40 height 11
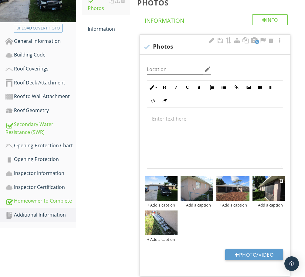
scroll to position [168, 0]
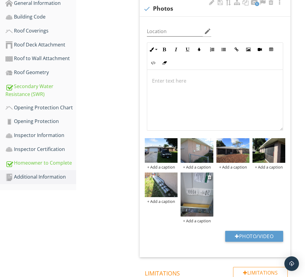
click at [193, 189] on img at bounding box center [197, 195] width 33 height 44
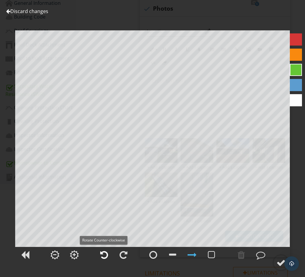
click at [97, 257] on div at bounding box center [104, 254] width 15 height 15
click at [279, 261] on div at bounding box center [281, 262] width 9 height 9
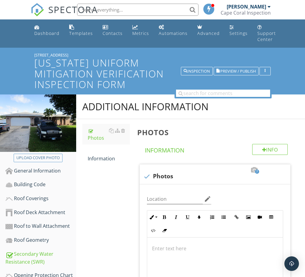
scroll to position [168, 0]
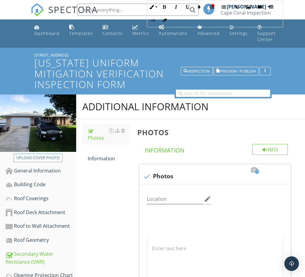
scroll to position [244, 0]
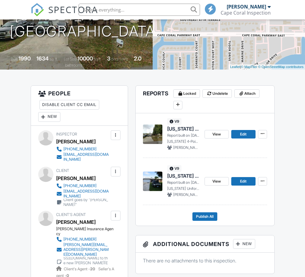
scroll to position [114, 0]
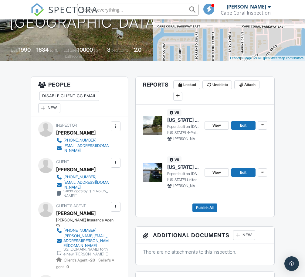
click at [178, 118] on span "[US_STATE] 4-Point Inspection Form (2025)" at bounding box center [183, 120] width 33 height 7
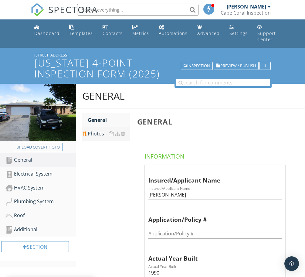
click at [99, 134] on div "Photos" at bounding box center [109, 133] width 42 height 7
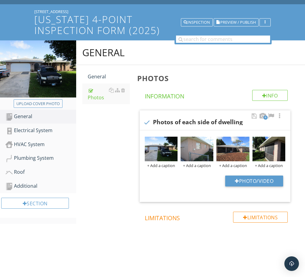
scroll to position [48, 0]
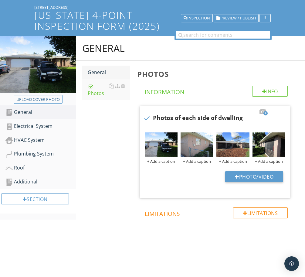
click at [101, 67] on link "General" at bounding box center [109, 72] width 42 height 13
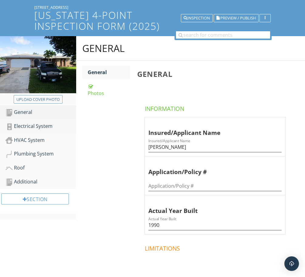
click at [26, 125] on div "Electrical System" at bounding box center [40, 126] width 71 height 8
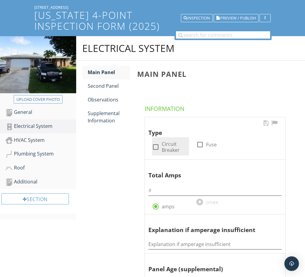
click at [157, 145] on div at bounding box center [156, 147] width 10 height 10
checkbox input "true"
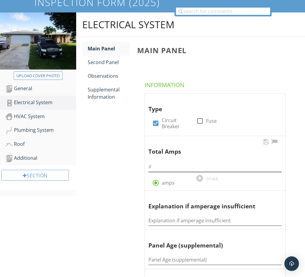
scroll to position [124, 0]
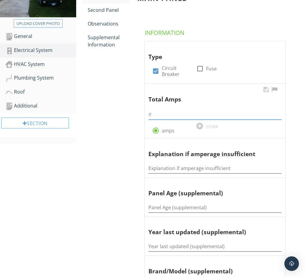
click at [181, 116] on input "text" at bounding box center [215, 115] width 133 height 10
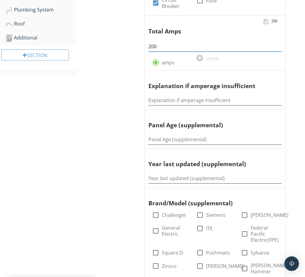
scroll to position [200, 0]
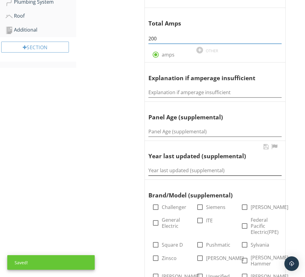
type input "200"
click at [184, 174] on input "Year last updated (supplemental)" at bounding box center [215, 171] width 133 height 10
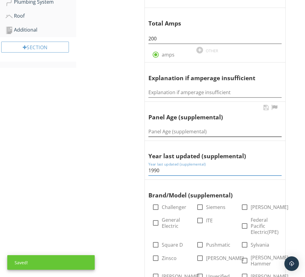
type input "1990"
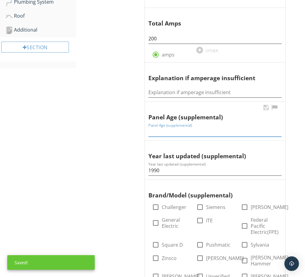
click at [181, 132] on input "Panel Age (supplemental)" at bounding box center [215, 132] width 133 height 10
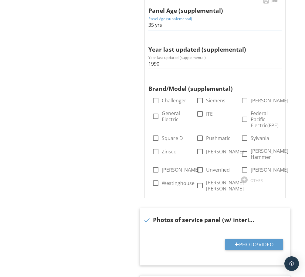
scroll to position [314, 0]
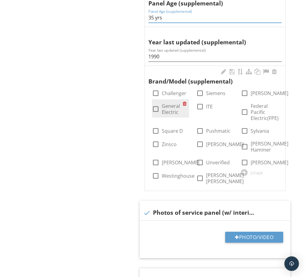
type input "35 yrs"
click at [158, 107] on div at bounding box center [156, 109] width 10 height 10
checkbox input "true"
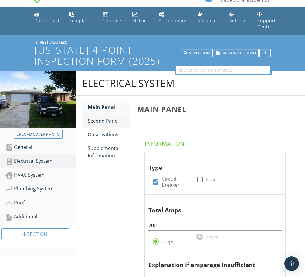
scroll to position [10, 0]
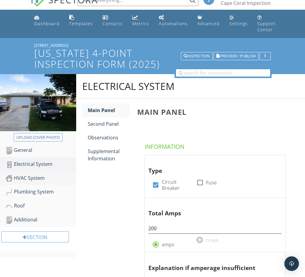
click at [35, 175] on div "HVAC System" at bounding box center [40, 178] width 71 height 8
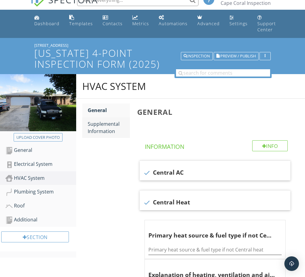
click at [111, 131] on div "Supplemental Information" at bounding box center [109, 127] width 42 height 15
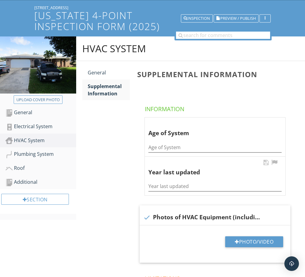
scroll to position [48, 0]
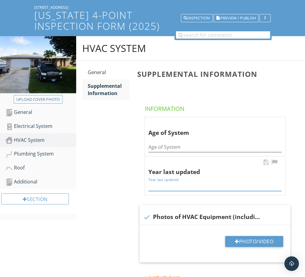
click at [195, 189] on input "Year last updated" at bounding box center [215, 186] width 133 height 10
type input "2022"
click at [205, 148] on input "Age of System" at bounding box center [215, 147] width 133 height 10
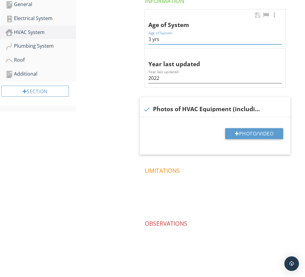
scroll to position [156, 0]
type input "3 yrs"
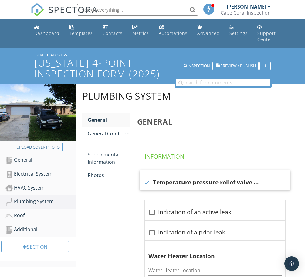
scroll to position [108, 0]
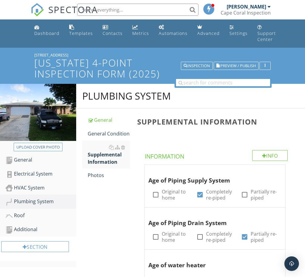
scroll to position [260, 0]
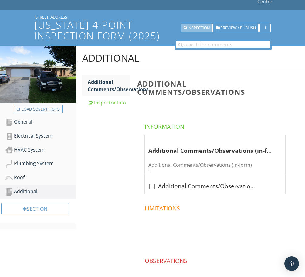
click at [198, 26] on div "Inspection" at bounding box center [197, 28] width 26 height 4
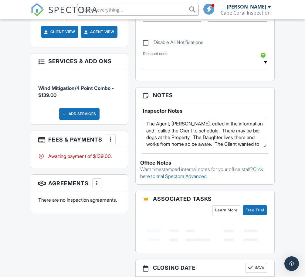
scroll to position [411, 0]
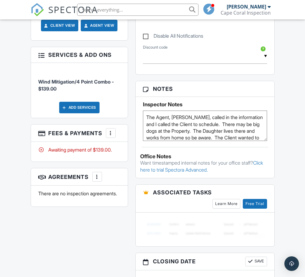
click at [112, 130] on div at bounding box center [111, 133] width 6 height 6
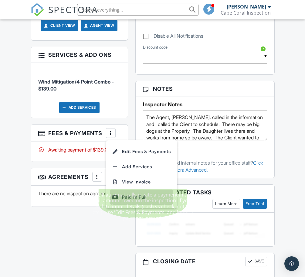
click at [132, 190] on li "Paid In Full" at bounding box center [142, 197] width 64 height 15
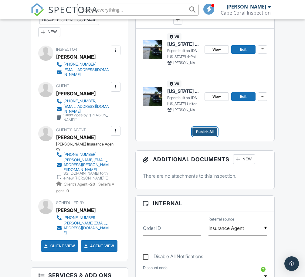
click at [204, 133] on span "Publish All" at bounding box center [205, 132] width 18 height 6
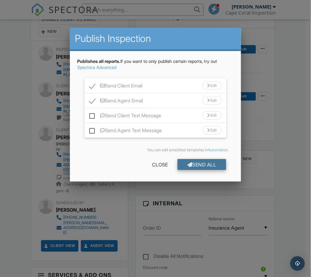
click at [207, 164] on div "Send All" at bounding box center [202, 164] width 49 height 11
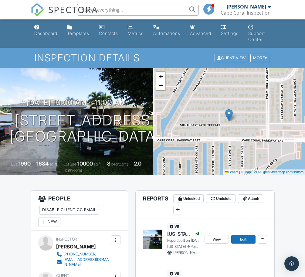
click at [139, 30] on link "Metrics" at bounding box center [136, 30] width 21 height 17
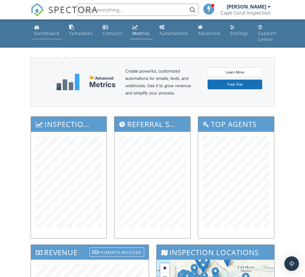
click at [40, 31] on div "Dashboard" at bounding box center [46, 33] width 25 height 6
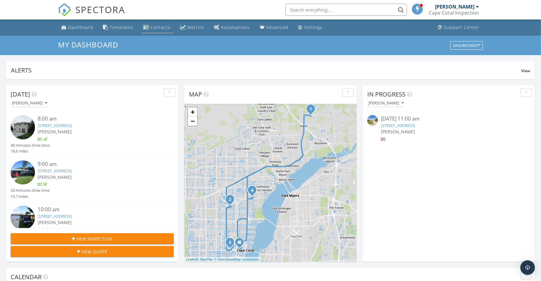
click at [160, 28] on div "Contacts" at bounding box center [161, 27] width 20 height 6
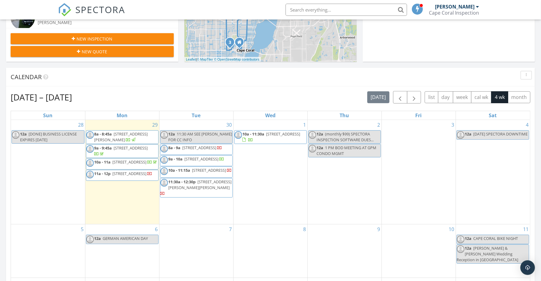
scroll to position [228, 0]
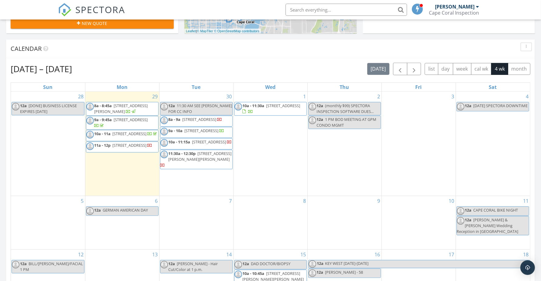
click at [353, 139] on div "2 12a (monthly $99) SPECTORA INSPECTION SOFTWARE DUES... 12a 1 PM BOD MEETING A…" at bounding box center [345, 143] width 74 height 104
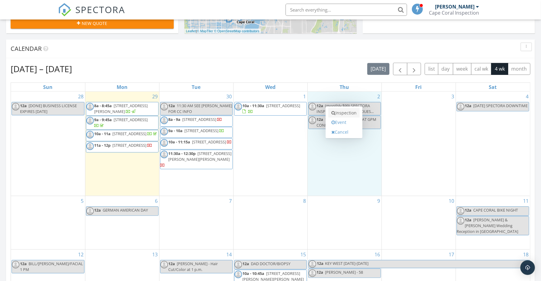
click at [348, 112] on link "Inspection" at bounding box center [344, 113] width 31 height 10
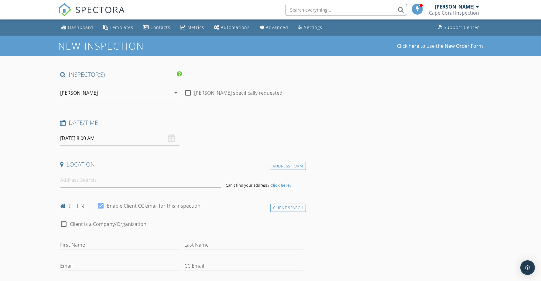
click at [91, 138] on input "[DATE] 8:00 AM" at bounding box center [119, 138] width 119 height 15
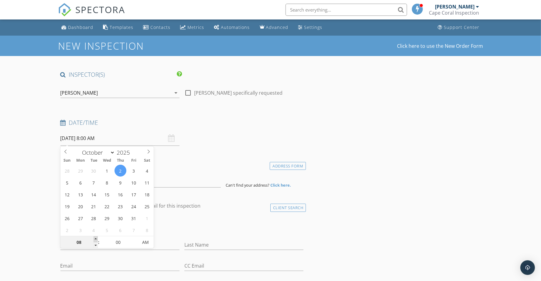
type input "09"
type input "[DATE] 9:00 AM"
click at [95, 238] on span at bounding box center [96, 239] width 4 height 6
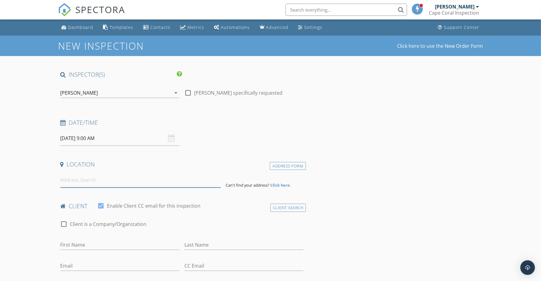
click at [78, 181] on input at bounding box center [140, 179] width 160 height 15
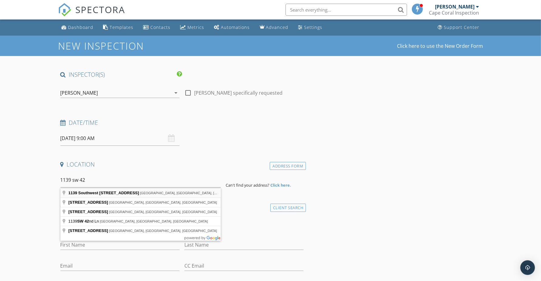
type input "[STREET_ADDRESS]"
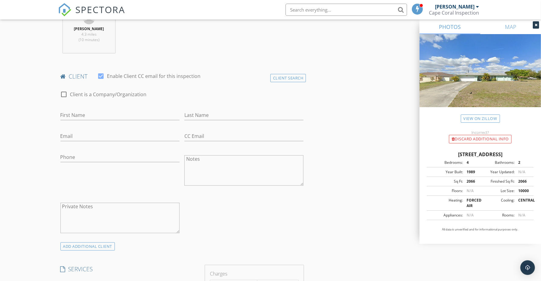
scroll to position [266, 0]
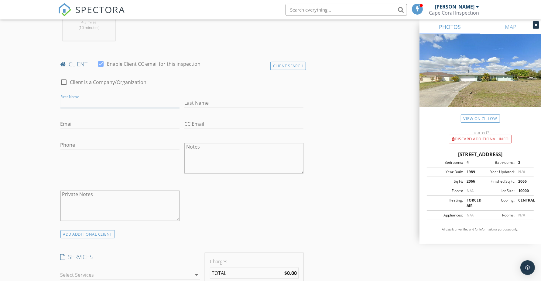
click at [102, 101] on input "First Name" at bounding box center [119, 103] width 119 height 10
type input "[PERSON_NAME]"
click at [202, 106] on input "Last Name" at bounding box center [243, 103] width 119 height 10
type input "[PERSON_NAME]"
click at [77, 126] on input "Email" at bounding box center [119, 124] width 119 height 10
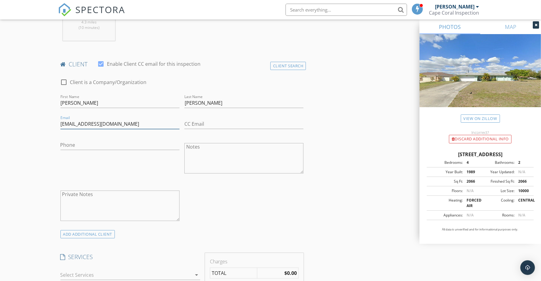
type input "[EMAIL_ADDRESS][DOMAIN_NAME]"
click at [93, 145] on input "Phone" at bounding box center [119, 145] width 119 height 10
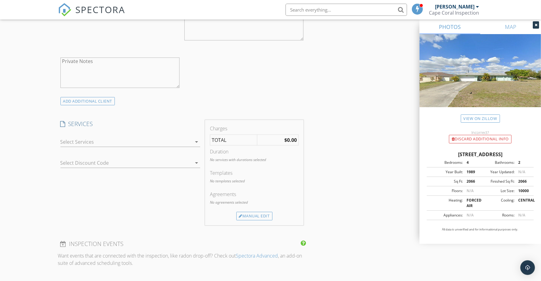
scroll to position [418, 0]
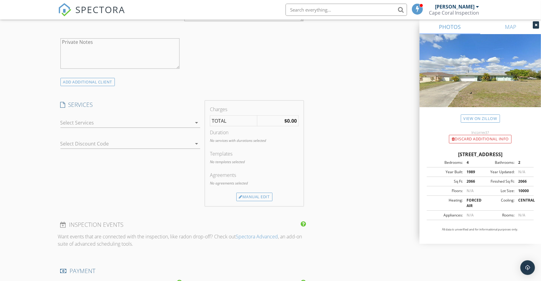
type input "[PHONE_NUMBER]"
click at [117, 123] on div at bounding box center [125, 123] width 131 height 10
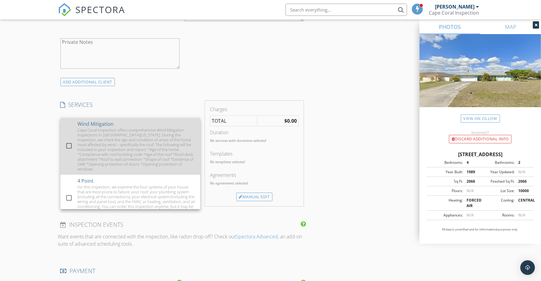
drag, startPoint x: 72, startPoint y: 142, endPoint x: 65, endPoint y: 146, distance: 8.0
click at [72, 142] on div at bounding box center [69, 145] width 10 height 10
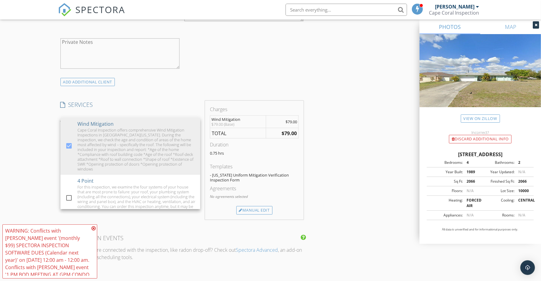
click at [342, 127] on div "INSPECTOR(S) check_box William Gray PRIMARY William Gray arrow_drop_down check_…" at bounding box center [271, 158] width 426 height 1010
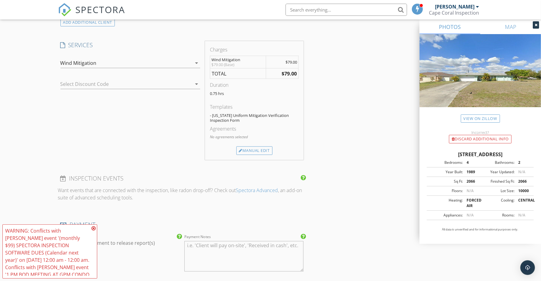
scroll to position [494, 0]
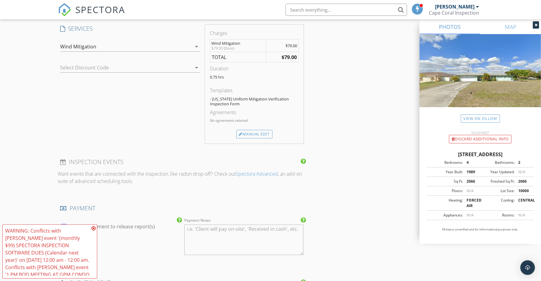
click at [95, 226] on icon at bounding box center [93, 228] width 4 height 5
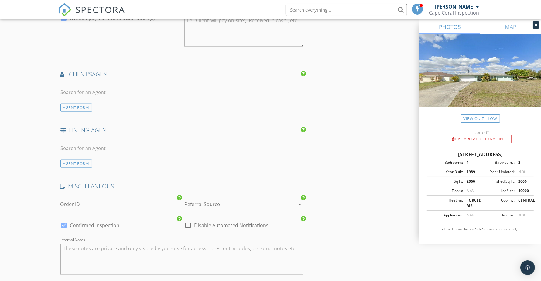
scroll to position [722, 0]
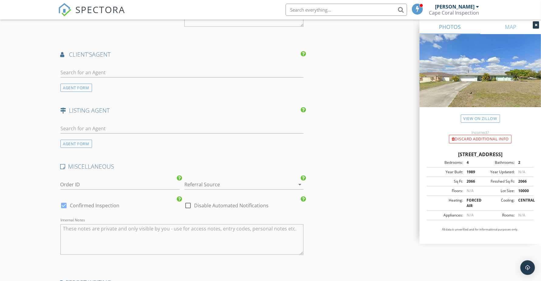
click at [135, 67] on div at bounding box center [181, 74] width 243 height 20
click at [139, 72] on input "text" at bounding box center [181, 72] width 243 height 10
type input "melon"
click at [116, 86] on div "[PERSON_NAME]" at bounding box center [99, 83] width 43 height 7
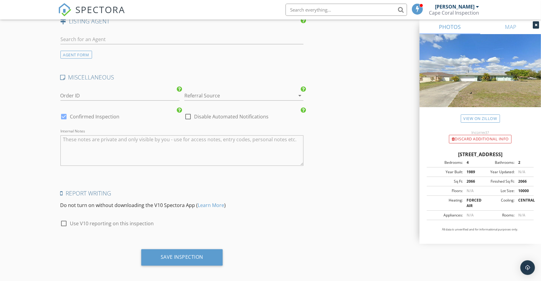
scroll to position [950, 0]
click at [233, 94] on div at bounding box center [235, 95] width 102 height 10
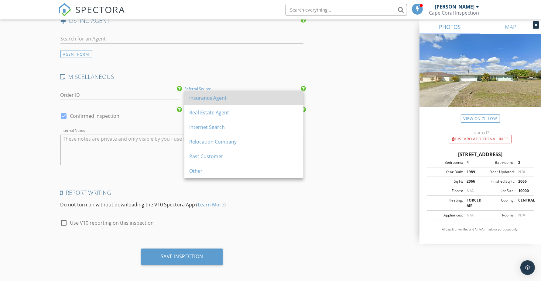
click at [233, 94] on div "Insurance Agent" at bounding box center [243, 97] width 109 height 7
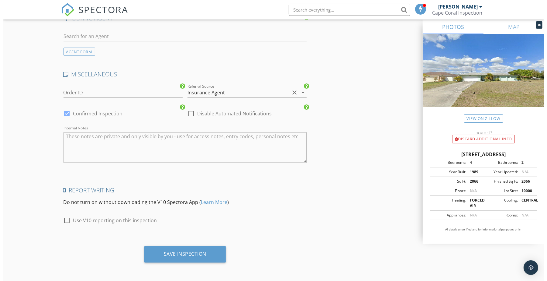
scroll to position [953, 0]
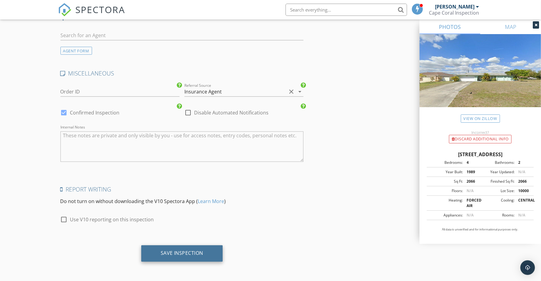
click at [185, 245] on div "Save Inspection" at bounding box center [182, 253] width 82 height 16
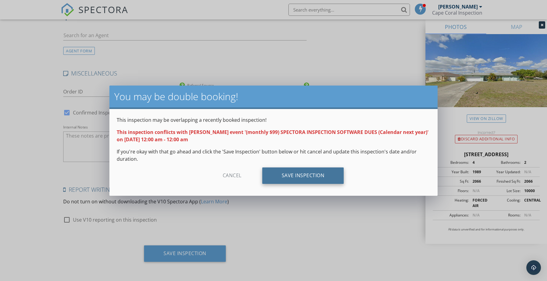
click at [306, 177] on div "Save Inspection" at bounding box center [303, 175] width 82 height 16
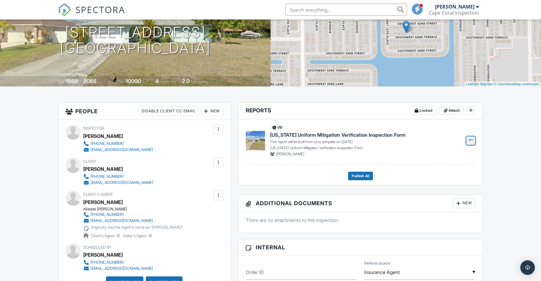
click at [473, 141] on icon at bounding box center [471, 140] width 4 height 4
click at [422, 155] on input "Build Now" at bounding box center [441, 157] width 62 height 14
click at [350, 134] on span "Florida Uniform Mitigation Verification Inspection Form" at bounding box center [338, 134] width 136 height 7
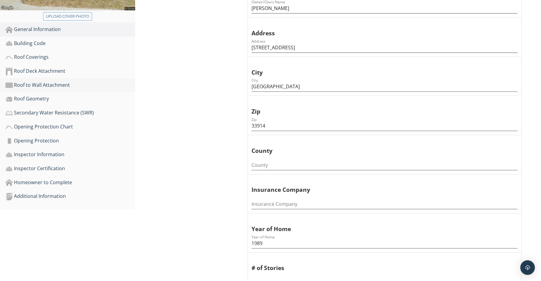
scroll to position [190, 0]
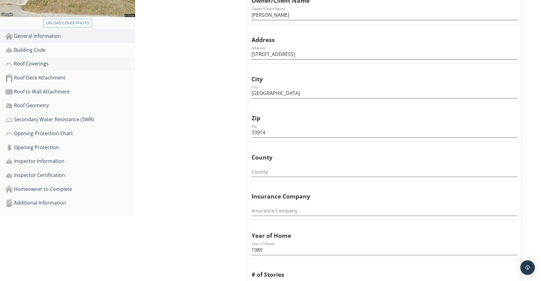
click at [32, 60] on div "Roof Coverings" at bounding box center [70, 64] width 130 height 8
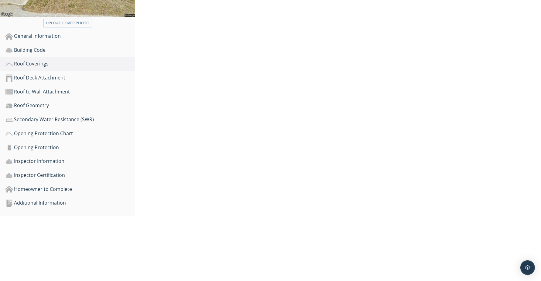
scroll to position [112, 0]
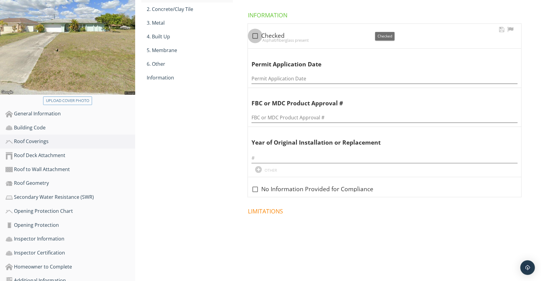
click at [255, 31] on div at bounding box center [255, 36] width 10 height 10
checkbox input "true"
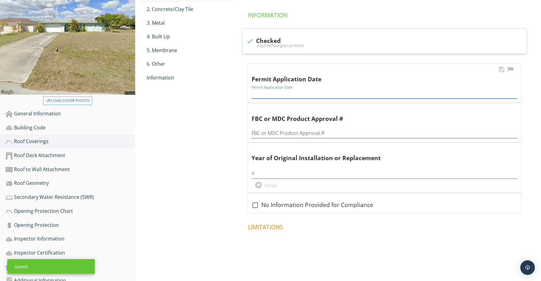
click at [288, 88] on input "Permit Application Date" at bounding box center [385, 93] width 266 height 10
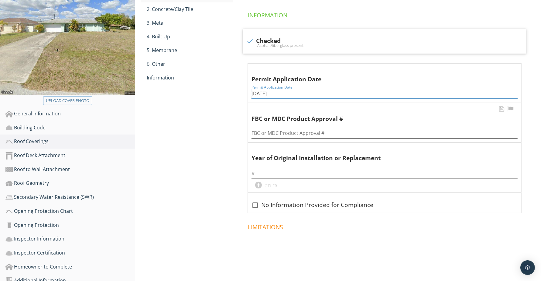
type input "11/08/2022"
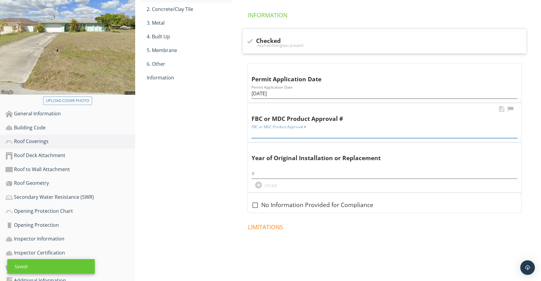
click at [260, 128] on input "FBC or MDC Product Approval #" at bounding box center [385, 133] width 266 height 10
paste input "EDRP24-004051"
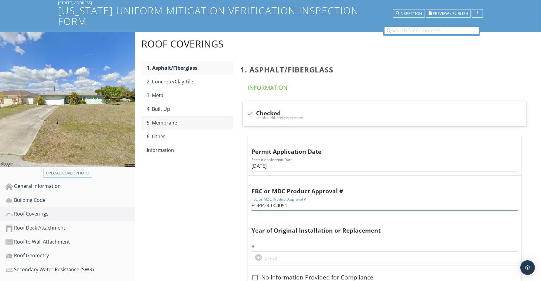
scroll to position [36, 0]
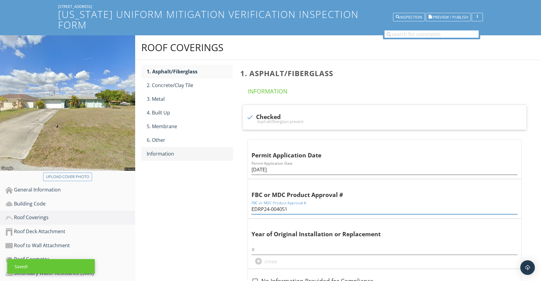
type input "EDRP24-004051"
click at [166, 150] on div "Information" at bounding box center [190, 153] width 86 height 7
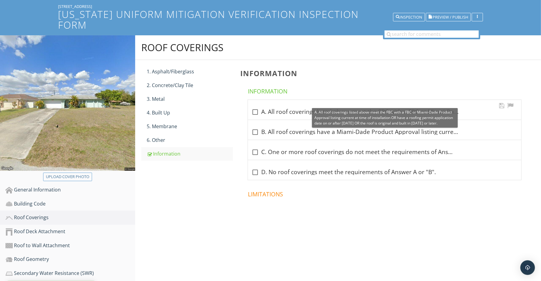
click at [254, 107] on div at bounding box center [255, 112] width 10 height 10
checkbox input "true"
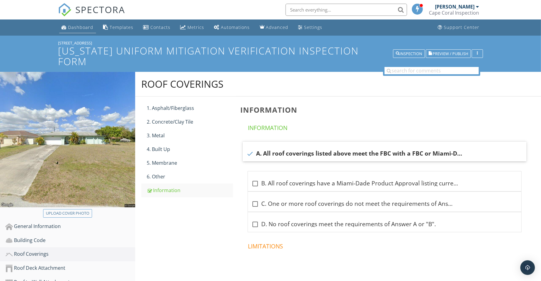
click at [78, 25] on div "Dashboard" at bounding box center [80, 27] width 25 height 6
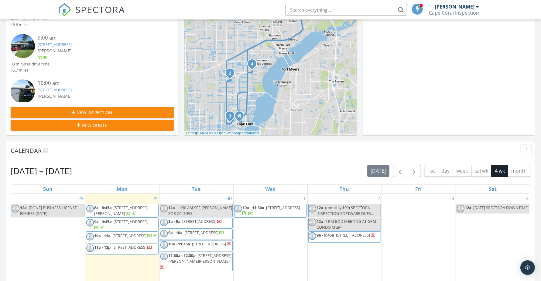
scroll to position [76, 0]
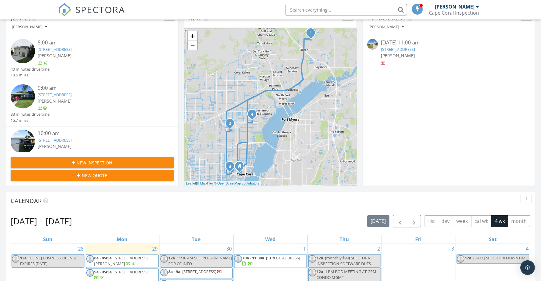
click at [415, 47] on link "[STREET_ADDRESS]" at bounding box center [398, 49] width 34 height 5
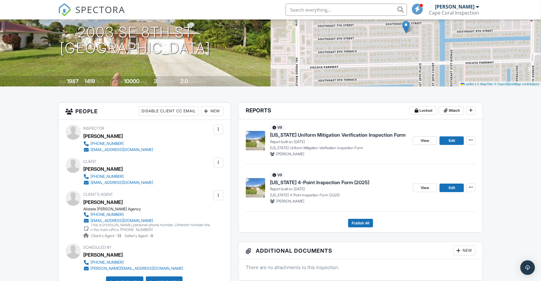
click at [343, 134] on span "[US_STATE] Uniform Mitigation Verification Inspection Form" at bounding box center [338, 134] width 136 height 7
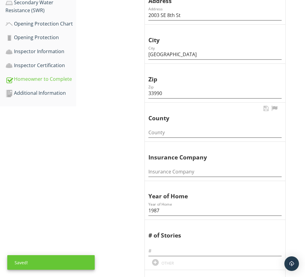
scroll to position [266, 0]
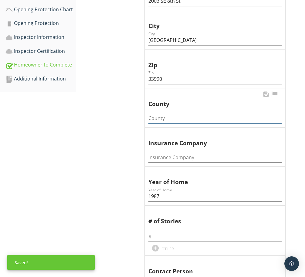
click at [180, 119] on input "County" at bounding box center [215, 118] width 133 height 10
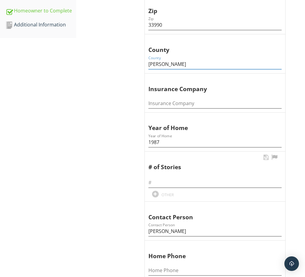
scroll to position [342, 0]
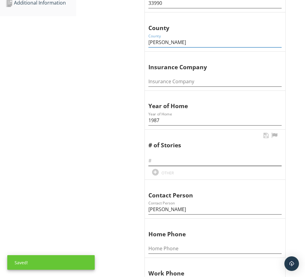
type input "Lee"
click at [186, 161] on input "text" at bounding box center [215, 161] width 133 height 10
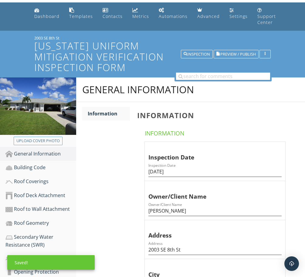
scroll to position [38, 0]
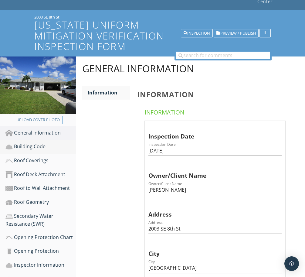
type input "1"
click at [29, 143] on div "Building Code" at bounding box center [40, 147] width 71 height 8
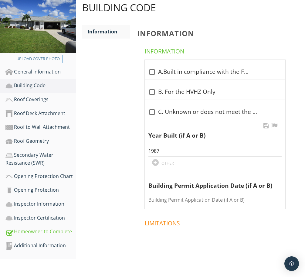
scroll to position [99, 0]
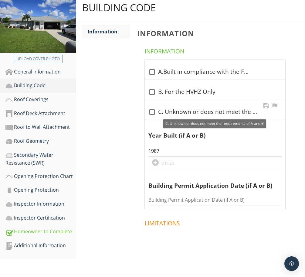
click at [153, 111] on div at bounding box center [152, 112] width 10 height 10
checkbox input "true"
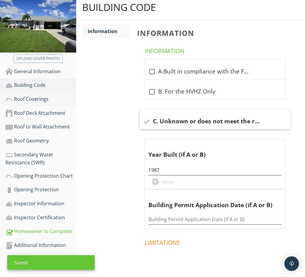
click at [42, 96] on div "Roof Coverings" at bounding box center [40, 99] width 71 height 8
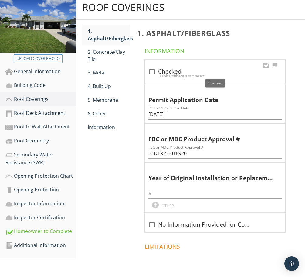
click at [154, 70] on div at bounding box center [152, 72] width 10 height 10
checkbox input "true"
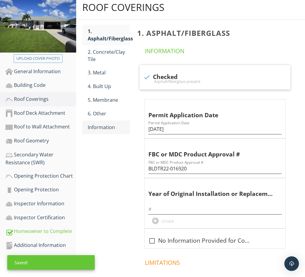
click at [108, 126] on div "Information" at bounding box center [109, 127] width 42 height 7
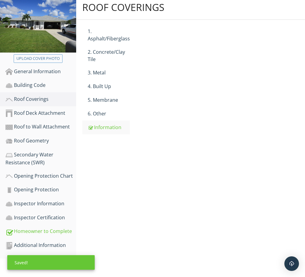
scroll to position [78, 0]
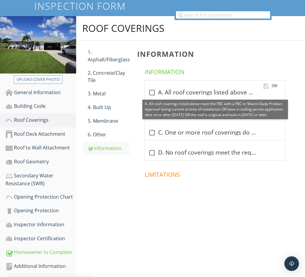
click at [151, 92] on div at bounding box center [152, 93] width 10 height 10
checkbox input "true"
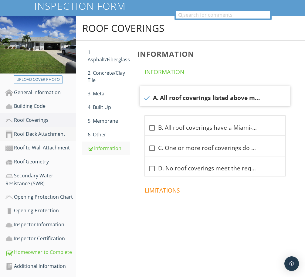
click at [46, 131] on div "Roof Deck Attachment" at bounding box center [40, 134] width 71 height 8
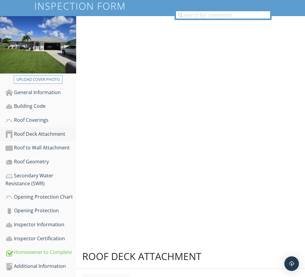
scroll to position [99, 0]
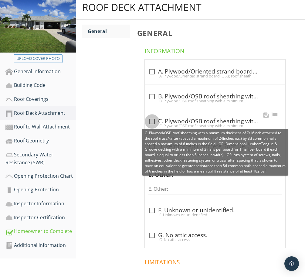
click at [153, 122] on div at bounding box center [152, 121] width 10 height 10
checkbox input "true"
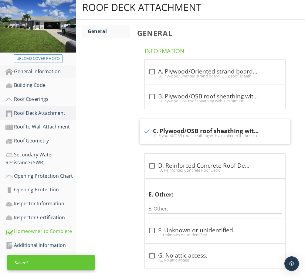
click at [41, 69] on div "General Information" at bounding box center [40, 72] width 71 height 8
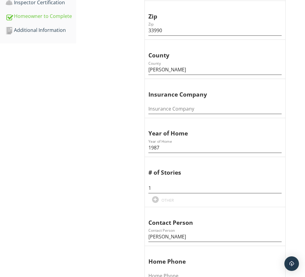
scroll to position [175, 0]
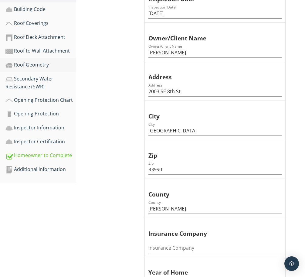
click at [28, 61] on div "Roof Geometry" at bounding box center [40, 65] width 71 height 8
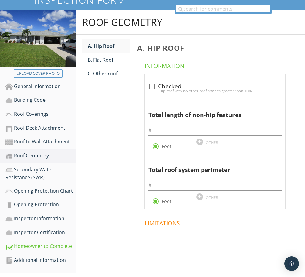
scroll to position [84, 0]
click at [46, 141] on div "Roof to Wall Attachment" at bounding box center [40, 142] width 71 height 8
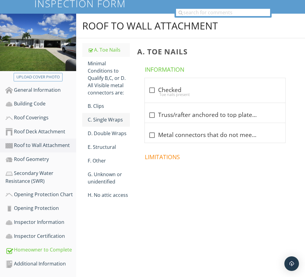
scroll to position [78, 0]
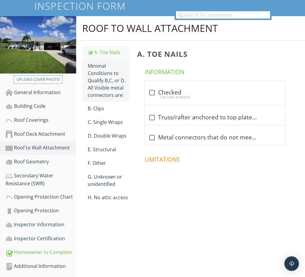
click at [105, 81] on div "Minimal Conditions to Qualify B,C, or D. All Visible metal connectors are:" at bounding box center [109, 80] width 42 height 36
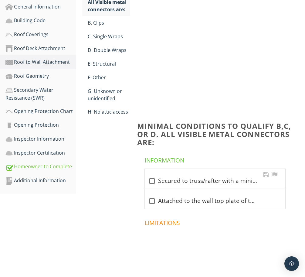
scroll to position [78, 0]
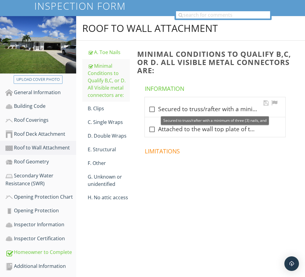
click at [148, 108] on div at bounding box center [152, 109] width 10 height 10
checkbox input "true"
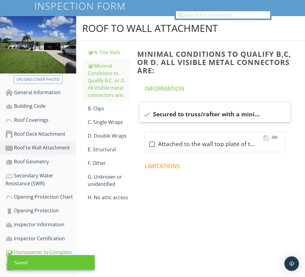
click at [152, 144] on div at bounding box center [152, 144] width 10 height 10
checkbox input "true"
click at [112, 119] on div "C. Single Wraps" at bounding box center [109, 122] width 42 height 7
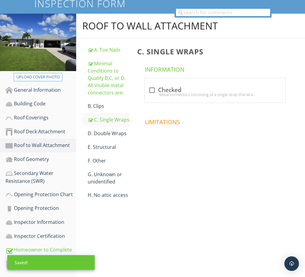
scroll to position [78, 0]
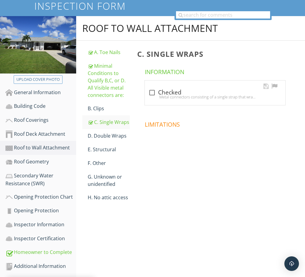
click at [151, 90] on div at bounding box center [152, 93] width 10 height 10
checkbox input "true"
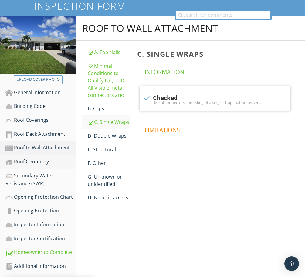
click at [36, 160] on div "Roof Geometry" at bounding box center [40, 162] width 71 height 8
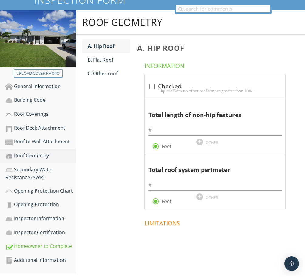
scroll to position [84, 0]
click at [151, 86] on div at bounding box center [152, 86] width 10 height 10
checkbox input "true"
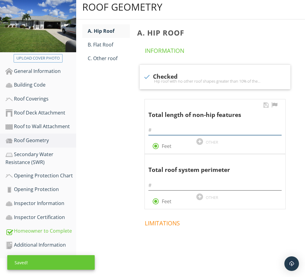
click at [175, 128] on input "text" at bounding box center [215, 130] width 133 height 10
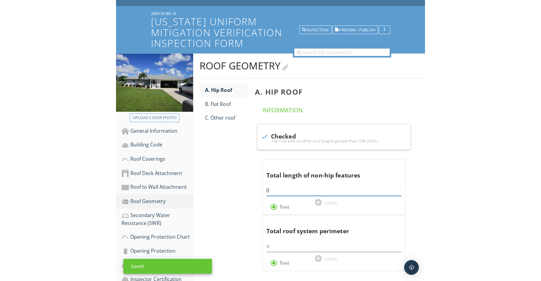
scroll to position [0, 0]
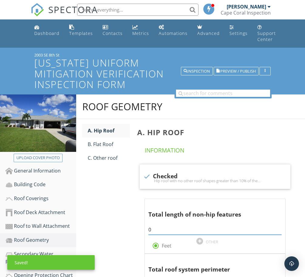
type input "0"
drag, startPoint x: 62, startPoint y: 53, endPoint x: 34, endPoint y: 55, distance: 27.4
click at [34, 55] on div "2003 SE 8th St" at bounding box center [152, 55] width 236 height 5
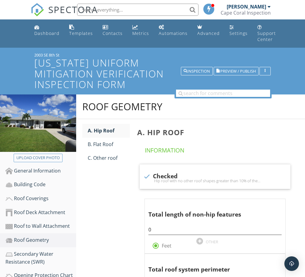
copy div "2003 SE 8th St"
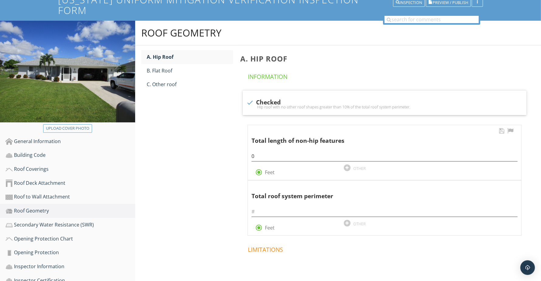
scroll to position [76, 0]
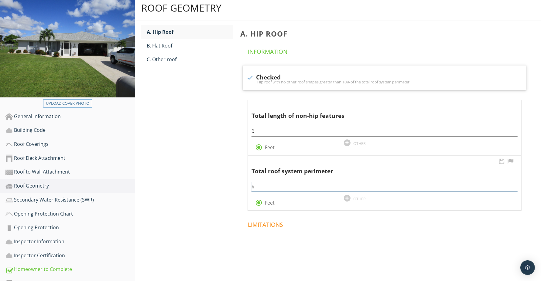
click at [284, 181] on input "text" at bounding box center [385, 186] width 266 height 10
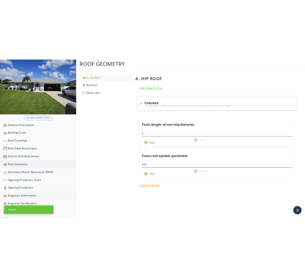
scroll to position [78, 0]
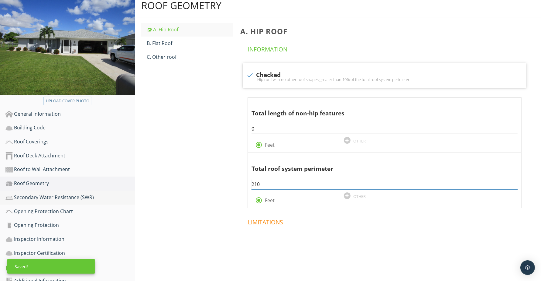
type input "210"
click at [40, 193] on div "Secondary Water Resistance (SWR)" at bounding box center [70, 197] width 130 height 8
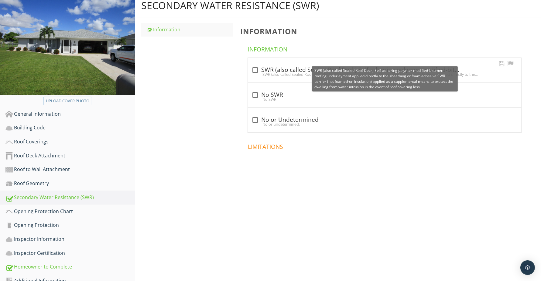
click at [253, 65] on div at bounding box center [255, 70] width 10 height 10
checkbox input "true"
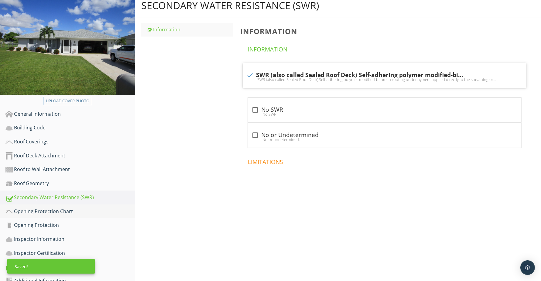
click at [37, 204] on link "Opening Protection Chart" at bounding box center [70, 211] width 130 height 14
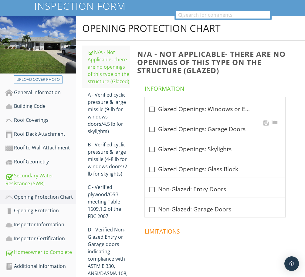
drag, startPoint x: 154, startPoint y: 128, endPoint x: 155, endPoint y: 138, distance: 10.4
click at [154, 128] on div at bounding box center [152, 129] width 10 height 10
checkbox input "true"
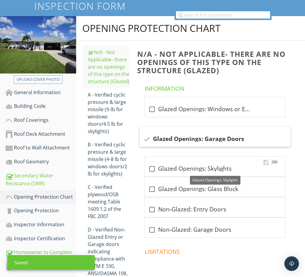
click at [157, 164] on div "check_box_outline_blank Glazed Openings: Skylights" at bounding box center [215, 168] width 133 height 9
checkbox input "true"
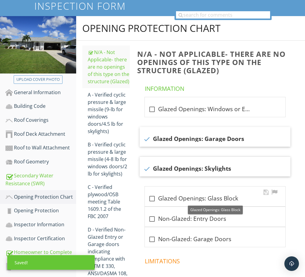
click at [153, 200] on div at bounding box center [152, 199] width 10 height 10
checkbox input "true"
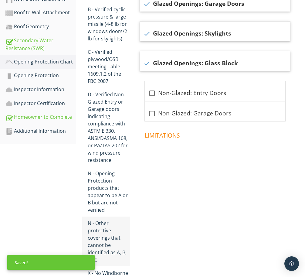
scroll to position [239, 0]
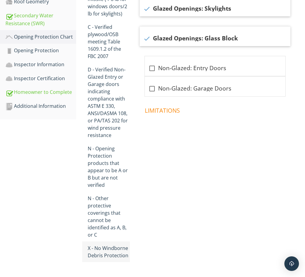
click at [107, 250] on div "X - No Windborne Debris Protection" at bounding box center [109, 252] width 42 height 15
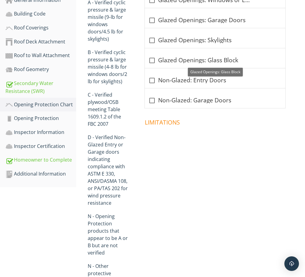
scroll to position [125, 0]
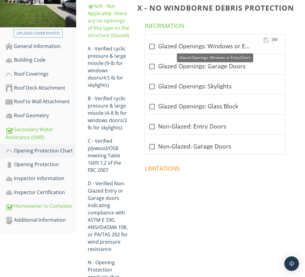
click at [155, 46] on div at bounding box center [152, 46] width 10 height 10
checkbox input "true"
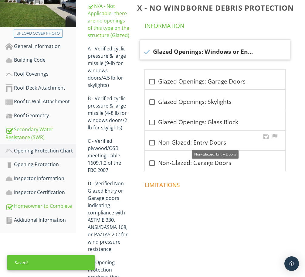
click at [152, 144] on div at bounding box center [152, 143] width 10 height 10
checkbox input "true"
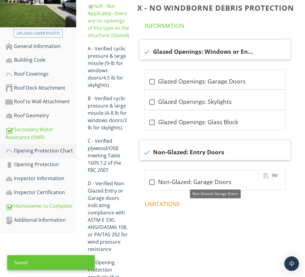
click at [150, 185] on div at bounding box center [152, 182] width 10 height 10
checkbox input "true"
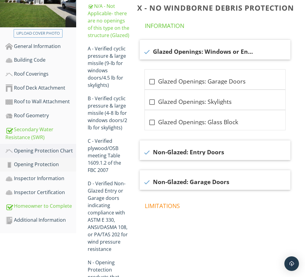
click at [36, 164] on div "Opening Protection" at bounding box center [40, 165] width 71 height 8
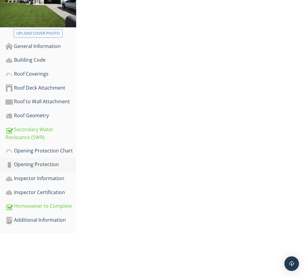
scroll to position [82, 0]
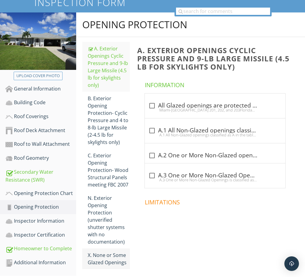
click at [102, 252] on div "X. None or Some Glazed Openings" at bounding box center [109, 259] width 42 height 15
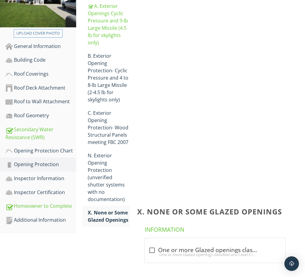
scroll to position [89, 0]
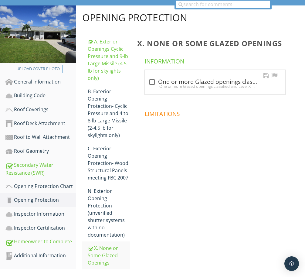
click at [153, 83] on div at bounding box center [152, 82] width 10 height 10
checkbox input "true"
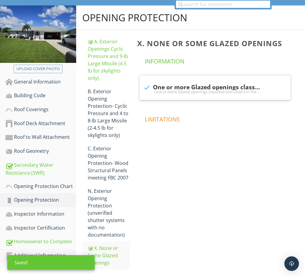
click at [37, 252] on div "Additional Information" at bounding box center [40, 256] width 71 height 8
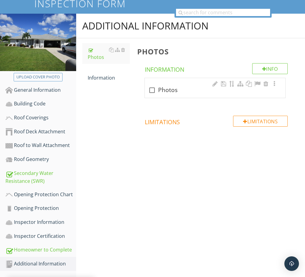
scroll to position [78, 0]
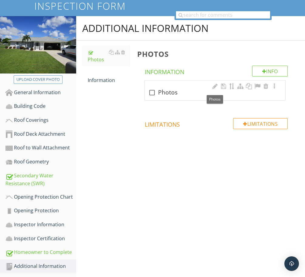
click at [170, 90] on div "check_box_outline_blank Photos" at bounding box center [215, 92] width 133 height 7
checkbox input "true"
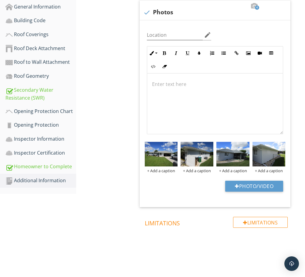
scroll to position [164, 0]
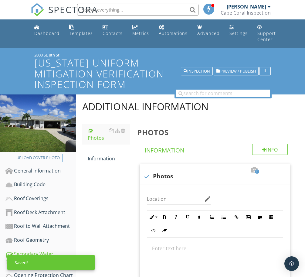
scroll to position [164, 0]
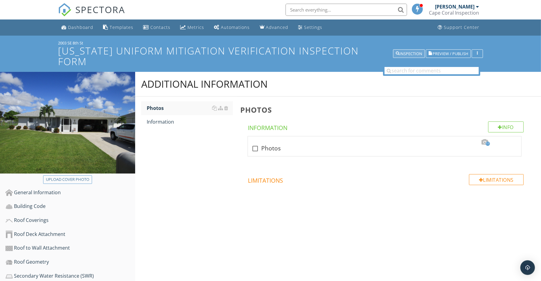
click at [305, 52] on div "Inspection" at bounding box center [409, 54] width 26 height 4
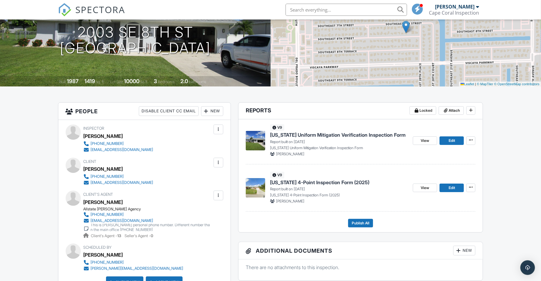
click at [325, 181] on span "[US_STATE] 4-Point Inspection Form (2025)" at bounding box center [319, 182] width 99 height 7
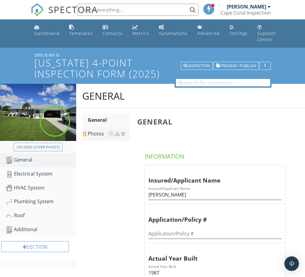
click at [97, 133] on div "Photos" at bounding box center [109, 133] width 42 height 7
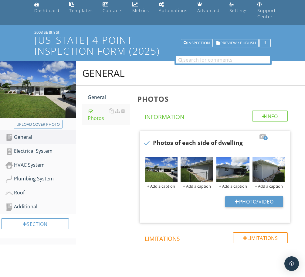
scroll to position [38, 0]
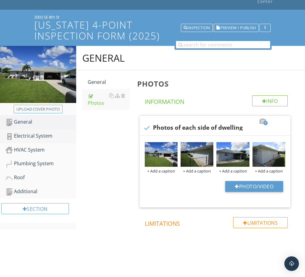
click at [40, 131] on link "Electrical System" at bounding box center [40, 136] width 71 height 14
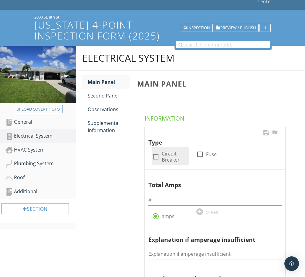
click at [154, 154] on div at bounding box center [156, 157] width 10 height 10
checkbox input "true"
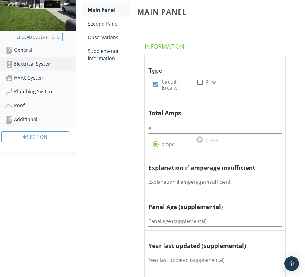
scroll to position [114, 0]
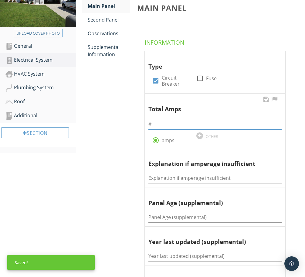
click at [179, 125] on input "text" at bounding box center [215, 124] width 133 height 10
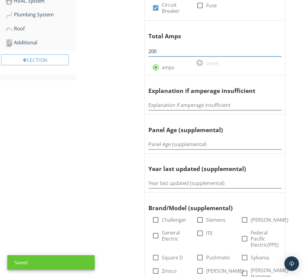
scroll to position [190, 0]
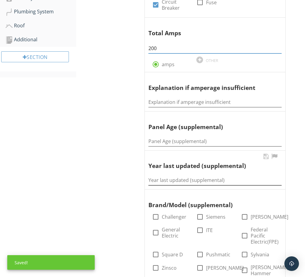
type input "200"
click at [178, 178] on input "Year last updated (supplemental)" at bounding box center [215, 180] width 133 height 10
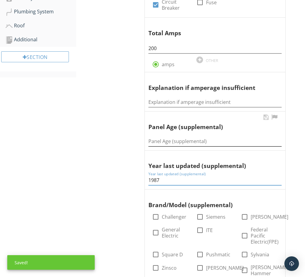
type input "1987"
click at [191, 142] on input "Panel Age (supplemental)" at bounding box center [215, 141] width 133 height 10
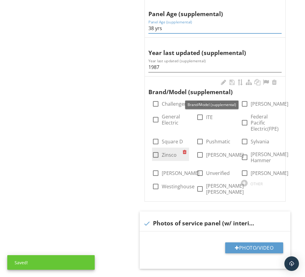
scroll to position [304, 0]
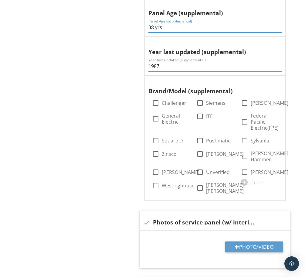
type input "38 yrs"
click at [198, 114] on div at bounding box center [200, 116] width 10 height 10
checkbox input "true"
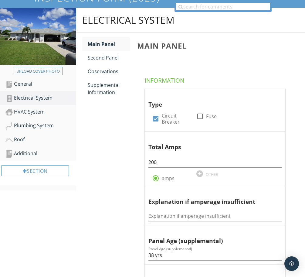
scroll to position [38, 0]
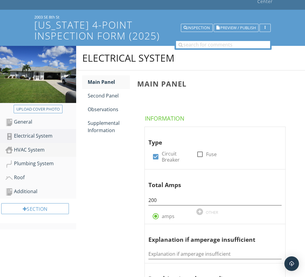
click at [37, 144] on link "HVAC System" at bounding box center [40, 150] width 71 height 14
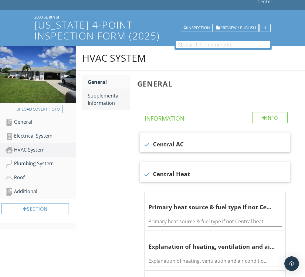
click at [112, 98] on div "Supplemental Information" at bounding box center [109, 99] width 42 height 15
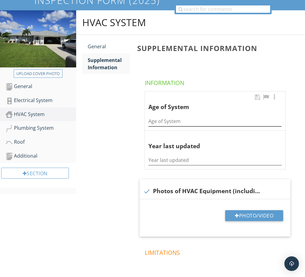
scroll to position [76, 0]
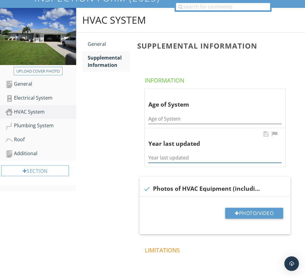
click at [175, 157] on input "Year last updated" at bounding box center [215, 158] width 133 height 10
type input "2018"
click at [181, 119] on input "Age of System" at bounding box center [215, 119] width 133 height 10
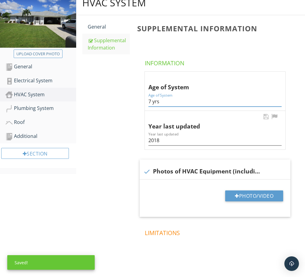
scroll to position [114, 0]
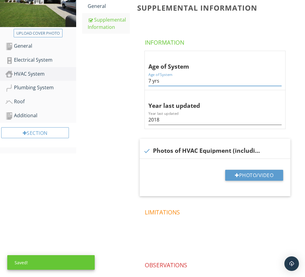
type input "7 yrs"
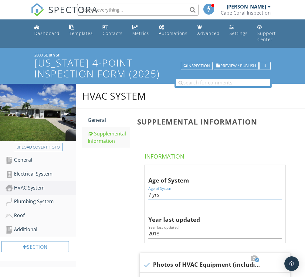
scroll to position [114, 0]
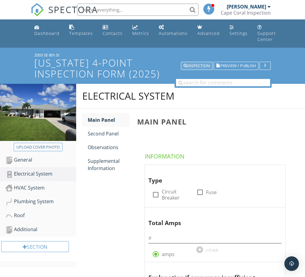
click at [197, 64] on div "Inspection" at bounding box center [197, 66] width 26 height 4
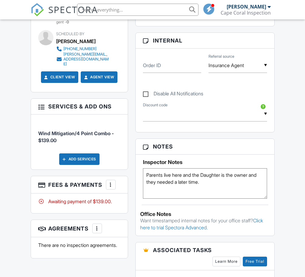
click at [110, 182] on div at bounding box center [111, 185] width 6 height 6
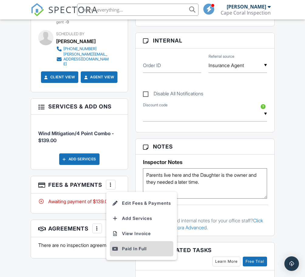
click at [133, 245] on div "Paid In Full" at bounding box center [141, 248] width 59 height 7
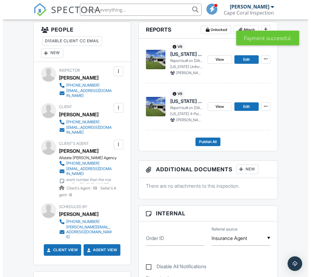
scroll to position [190, 0]
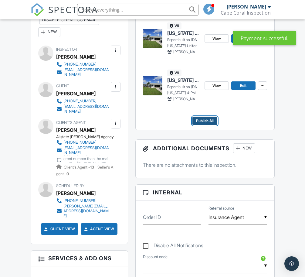
click at [211, 120] on span "Publish All" at bounding box center [205, 121] width 18 height 6
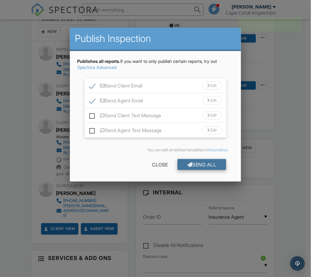
click at [202, 163] on div "Send All" at bounding box center [202, 164] width 49 height 11
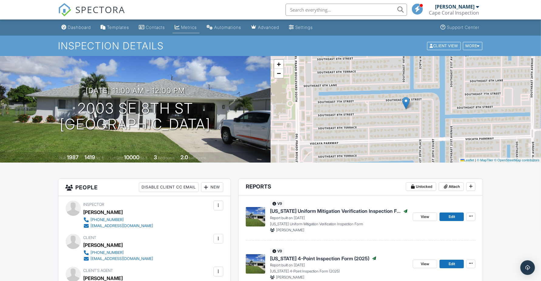
click at [189, 25] on div "Metrics" at bounding box center [189, 27] width 16 height 5
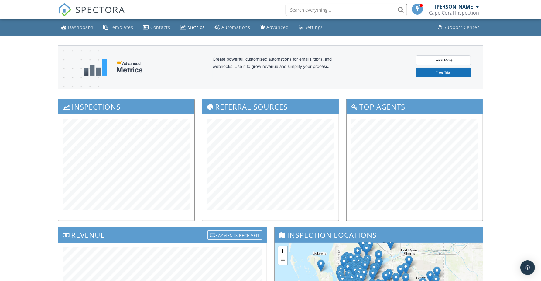
click at [90, 25] on div "Dashboard" at bounding box center [80, 27] width 25 height 6
